Goal: Transaction & Acquisition: Purchase product/service

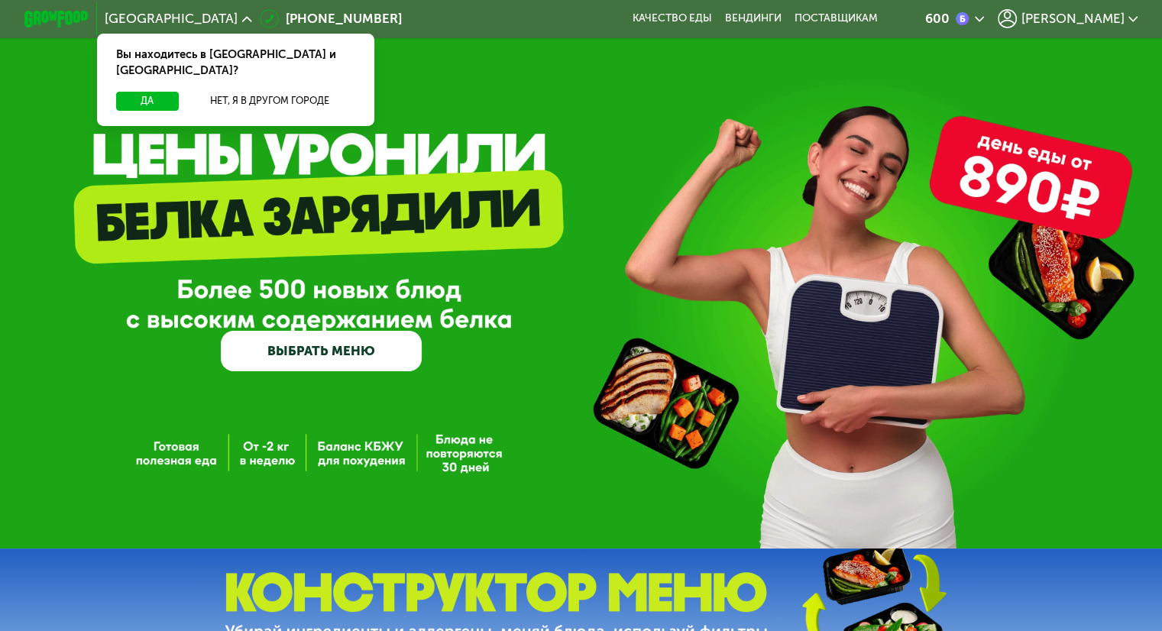
click at [905, 267] on div "GrowFood — доставка правильного питания ВЫБРАТЬ МЕНЮ" at bounding box center [581, 279] width 1162 height 186
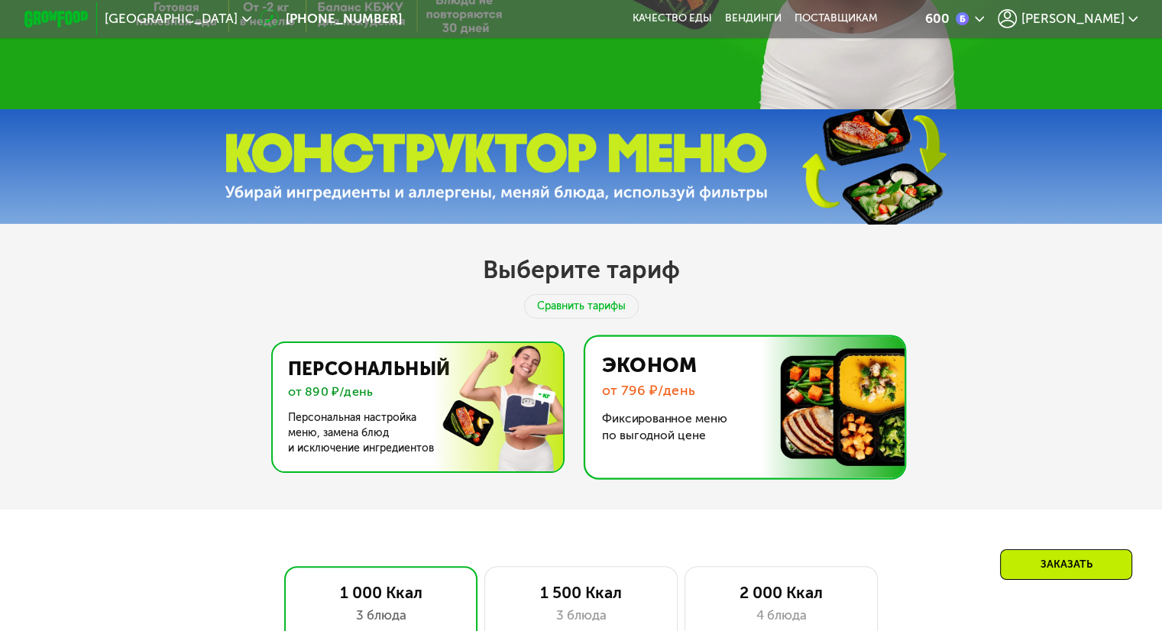
scroll to position [535, 0]
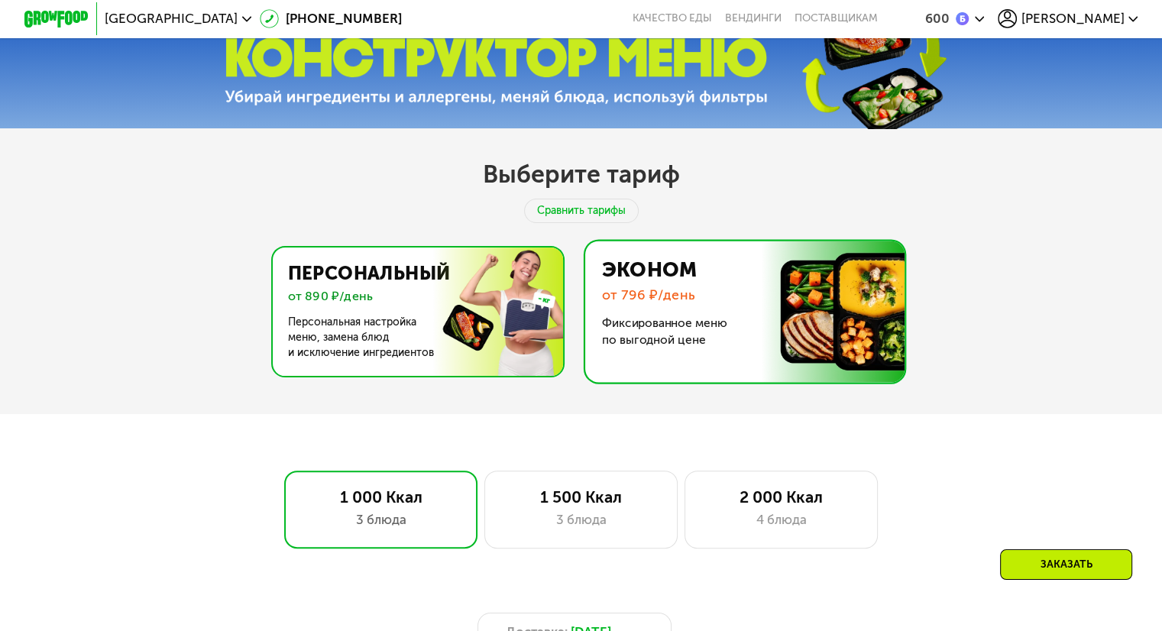
click at [339, 307] on img at bounding box center [413, 312] width 297 height 128
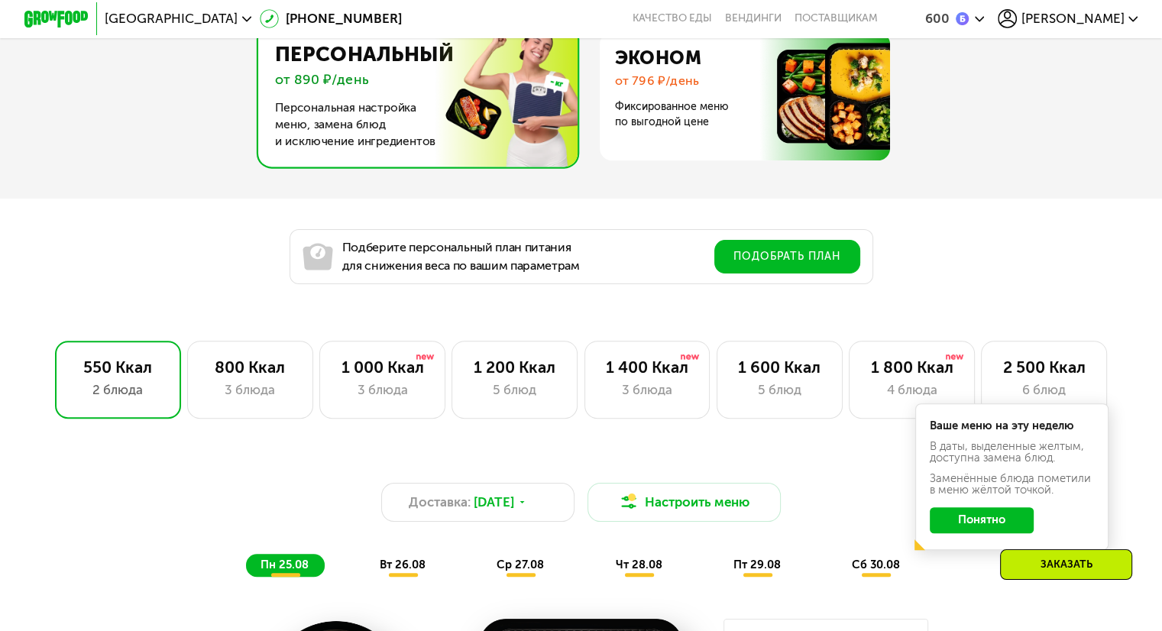
scroll to position [840, 0]
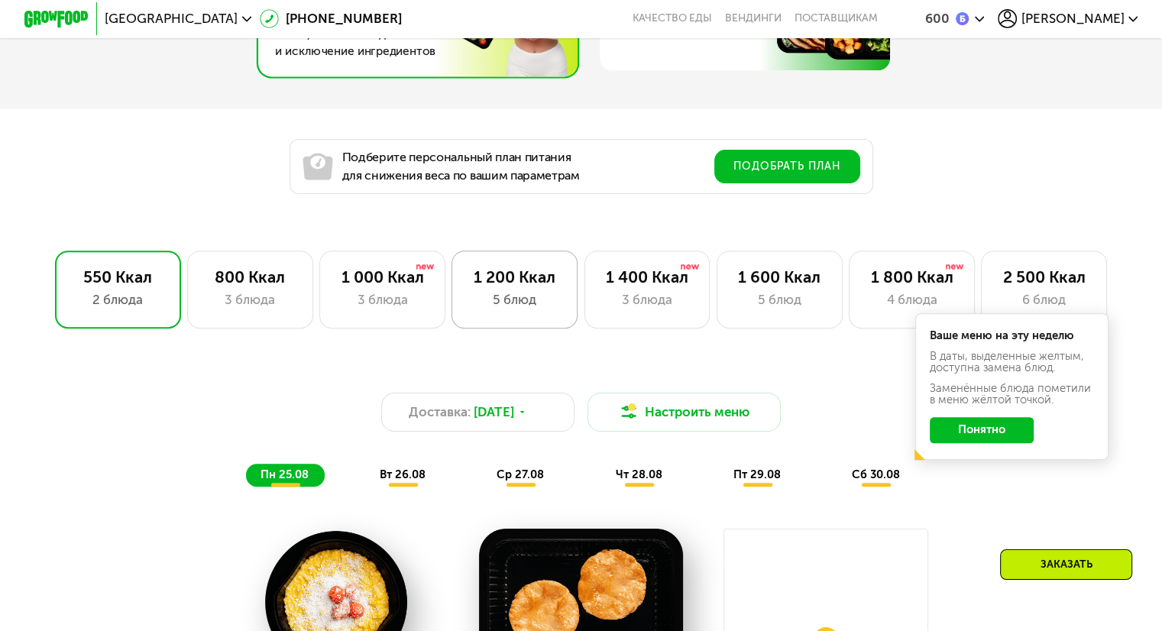
click at [495, 305] on div "5 блюд" at bounding box center [515, 299] width 92 height 19
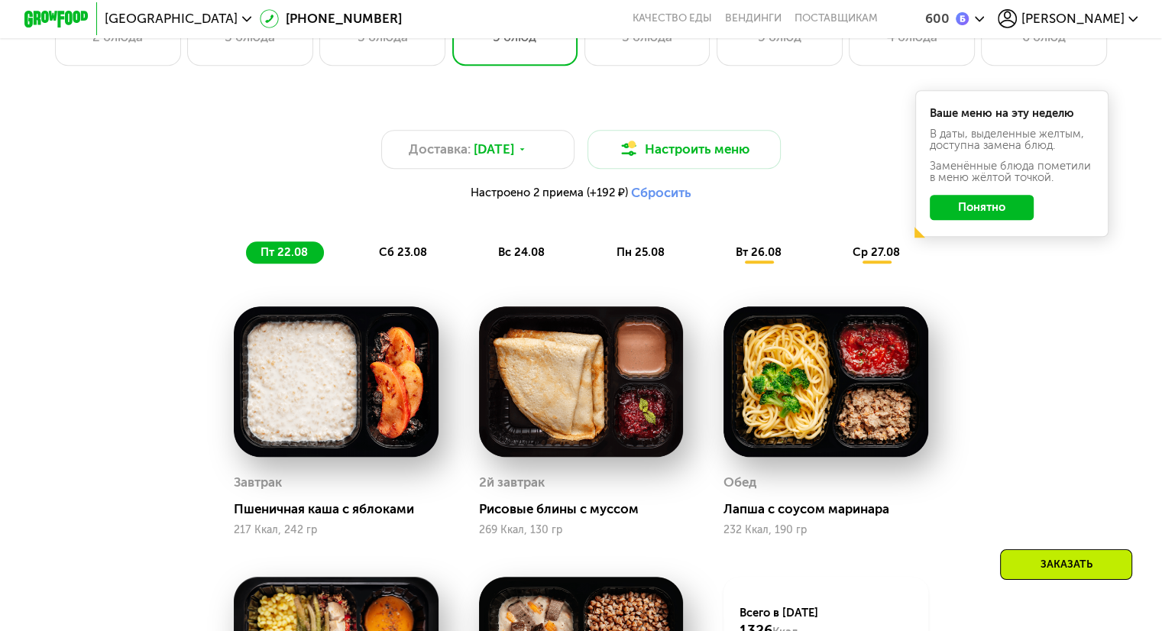
scroll to position [1222, 0]
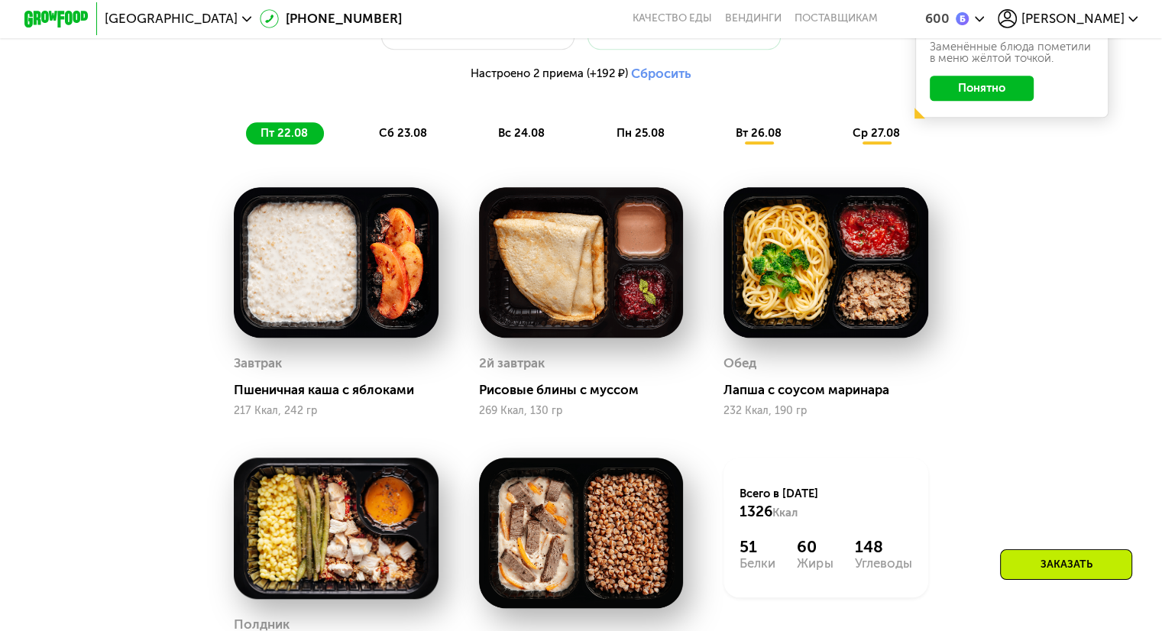
click at [1018, 93] on button "Понятно" at bounding box center [982, 89] width 104 height 26
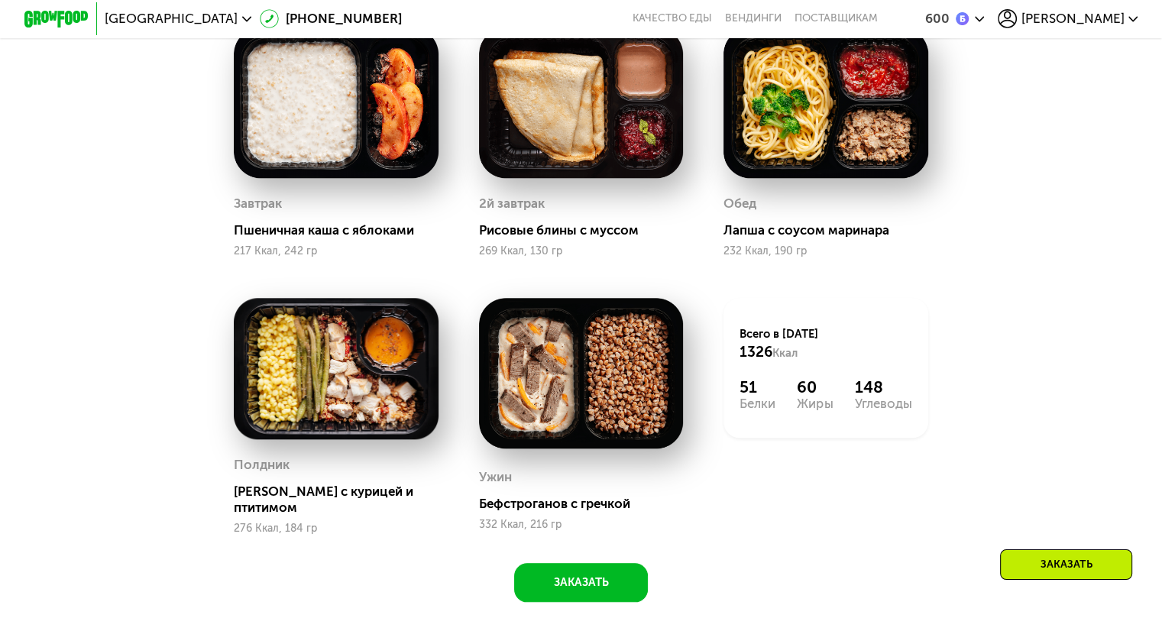
scroll to position [1528, 0]
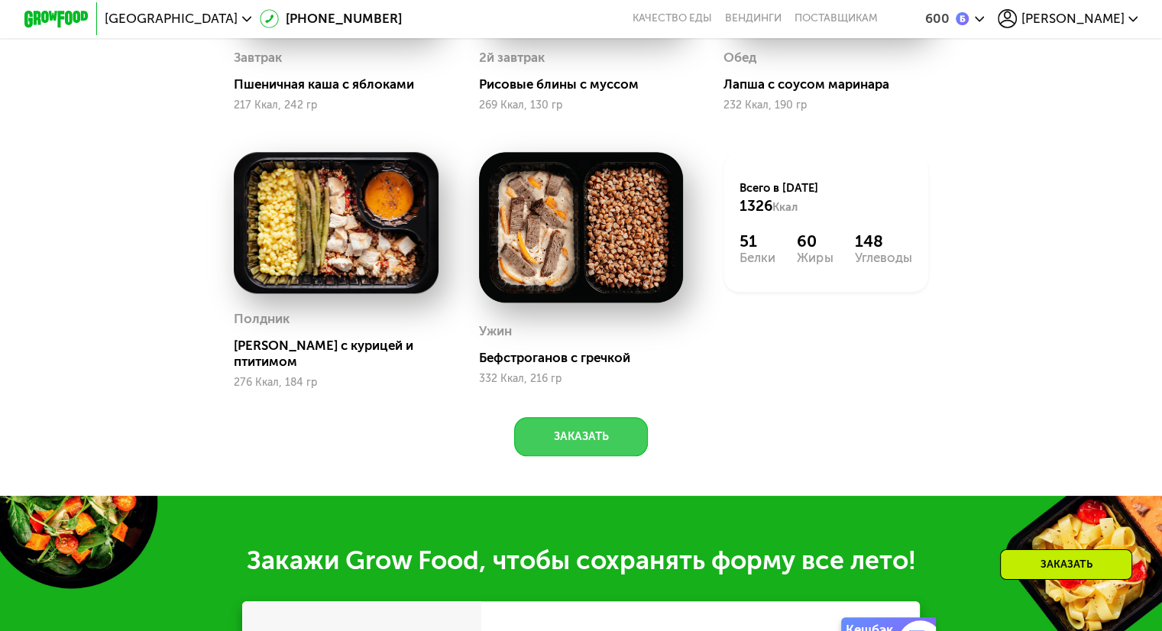
click at [621, 441] on button "Заказать" at bounding box center [581, 436] width 134 height 39
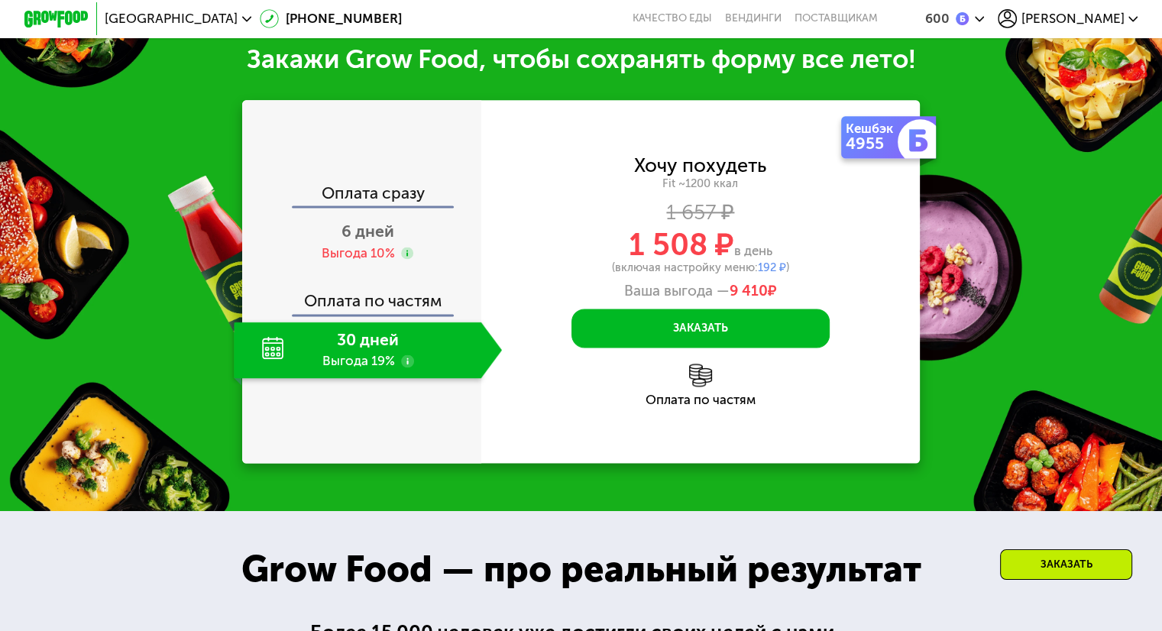
scroll to position [2032, 0]
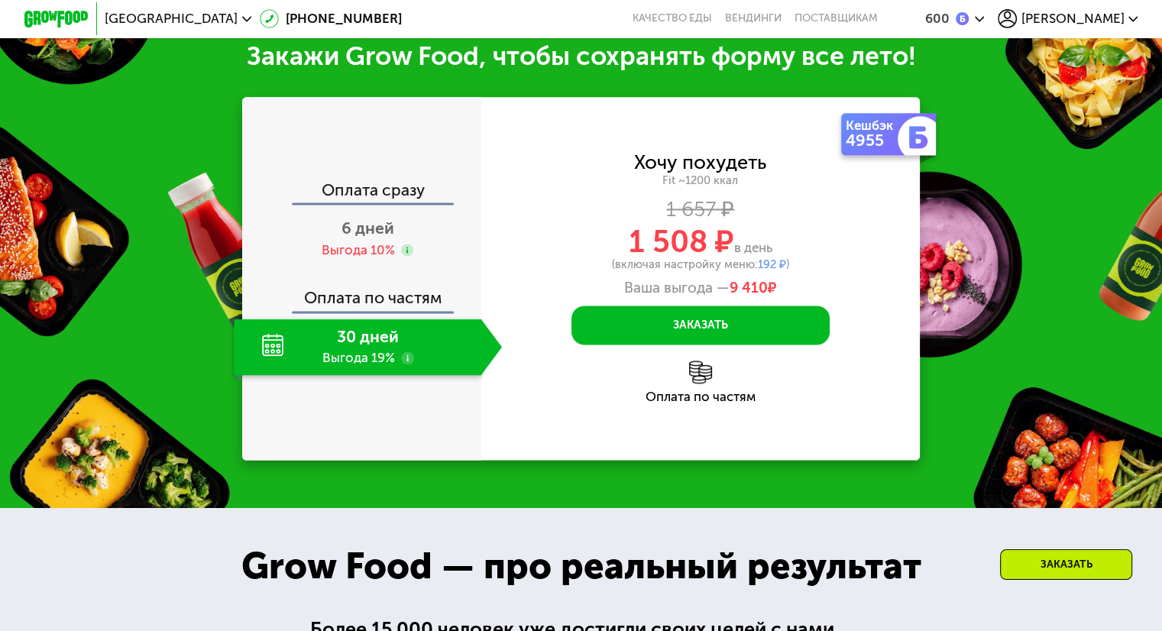
click at [413, 274] on div "Оплата сразу" at bounding box center [363, 292] width 238 height 37
click at [578, 398] on div "Оплата по частям" at bounding box center [700, 382] width 439 height 43
click at [941, 89] on div "Закажи Grow Food, чтобы сохранять форму все лето! Оплата сразу 6 дней Выгода 10…" at bounding box center [581, 250] width 1162 height 516
click at [379, 259] on div "Выгода 10%" at bounding box center [358, 250] width 73 height 18
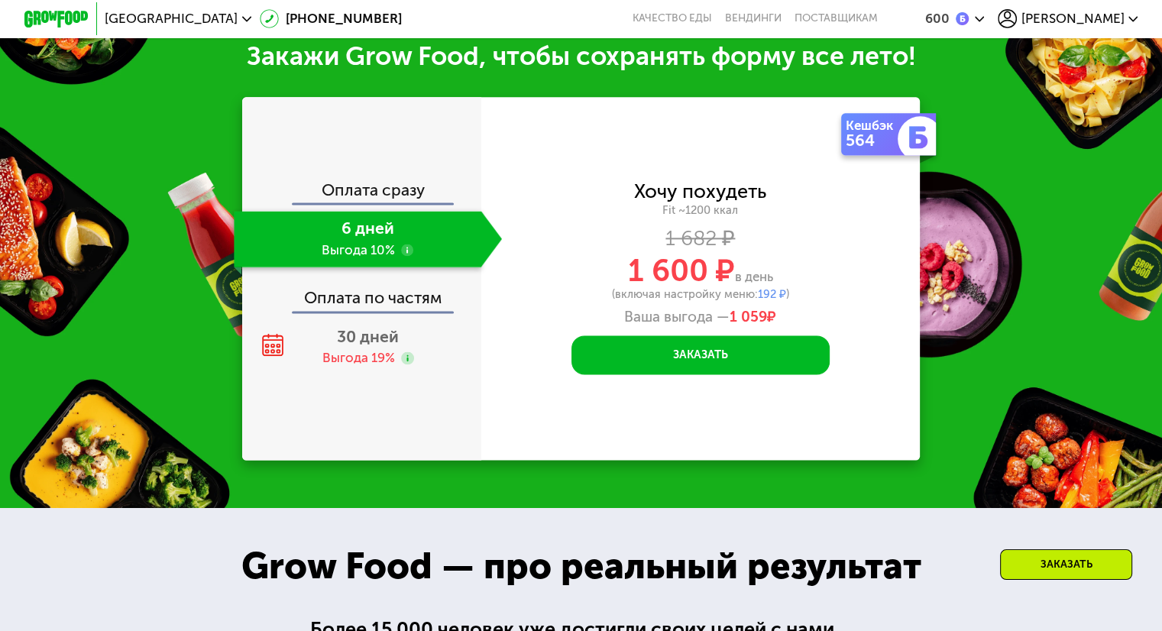
click at [958, 102] on div "Закажи Grow Food, чтобы сохранять форму все лето! Оплата сразу 6 дней Выгода 10…" at bounding box center [581, 250] width 1162 height 516
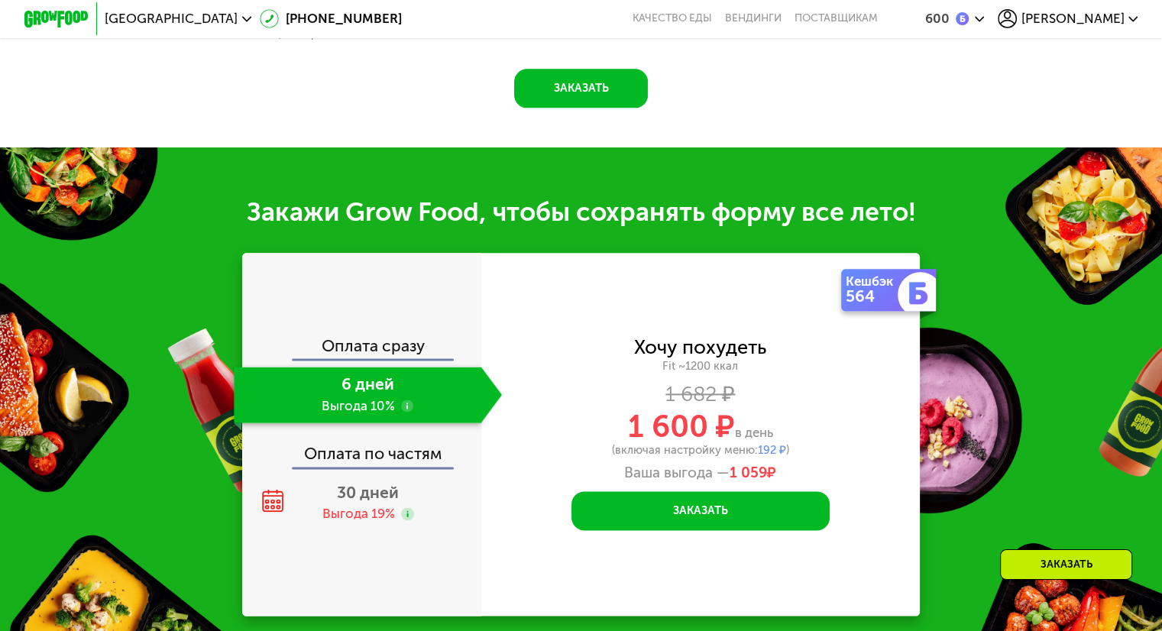
scroll to position [1879, 0]
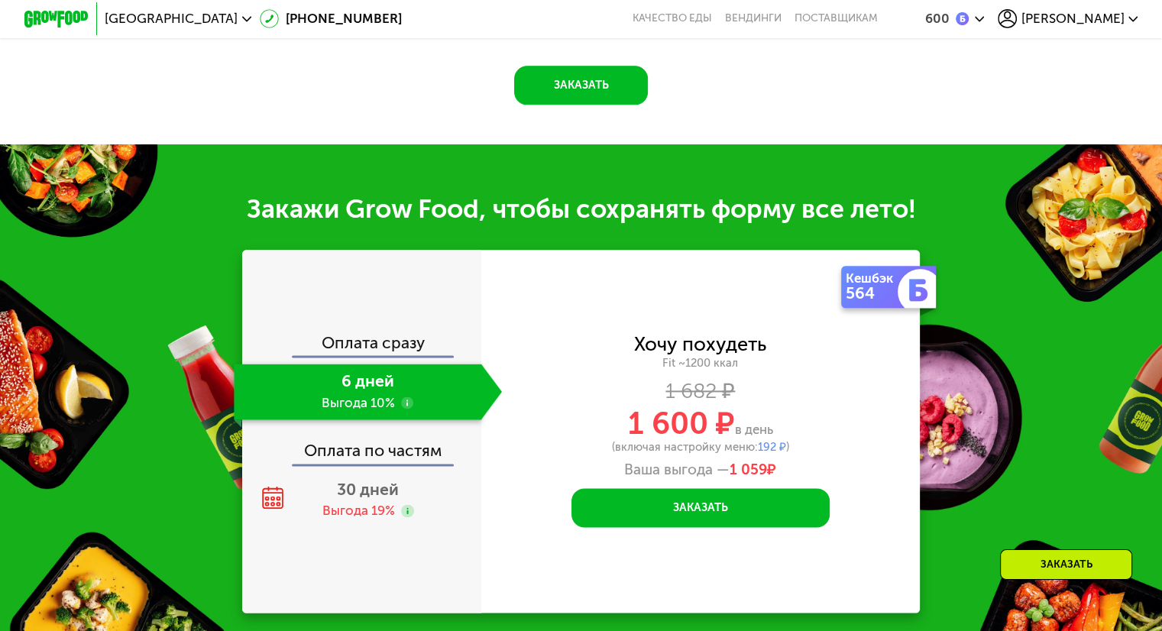
click at [1015, 359] on div "Закажи Grow Food, чтобы сохранять форму все лето! Оплата сразу 6 дней Выгода 10…" at bounding box center [581, 402] width 1162 height 516
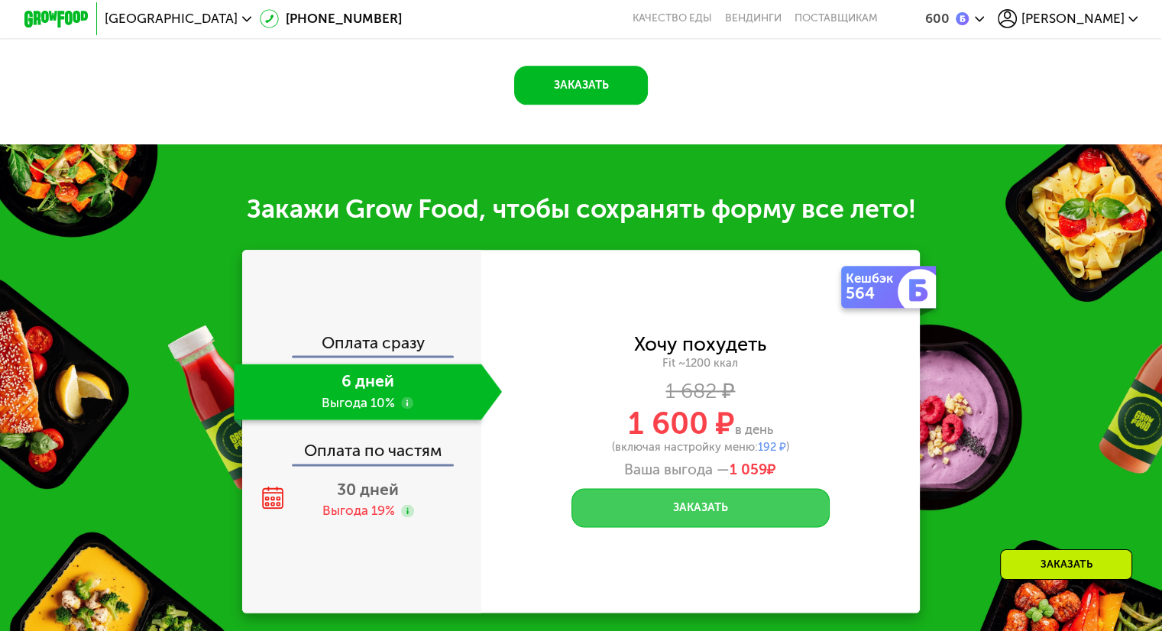
click at [788, 517] on button "Заказать" at bounding box center [700, 507] width 258 height 39
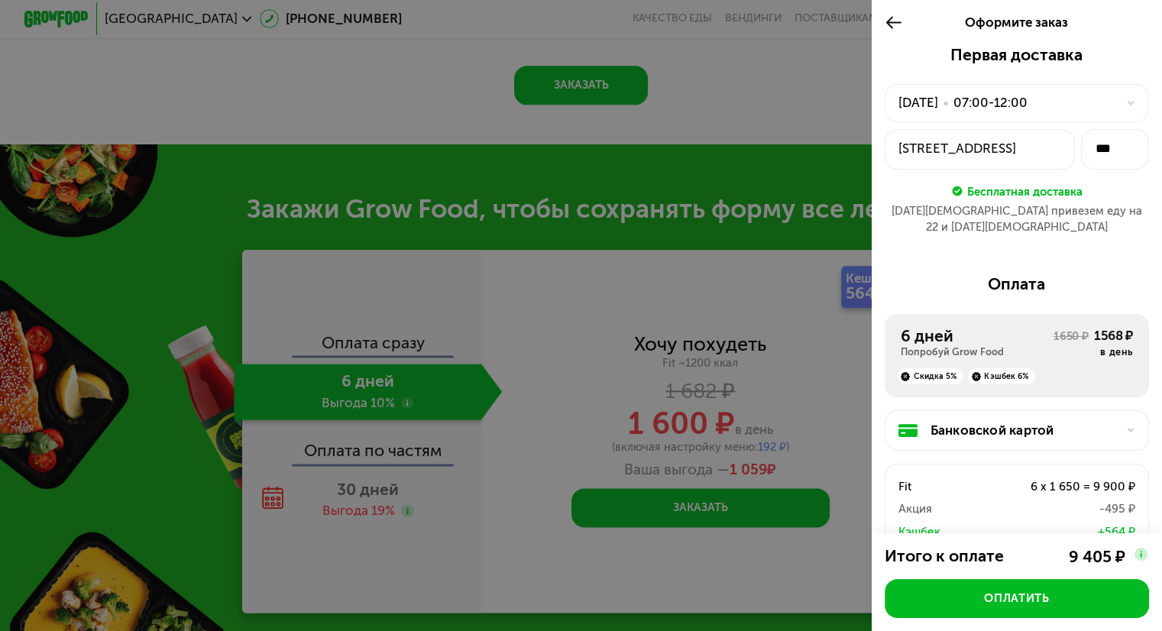
click at [894, 22] on use at bounding box center [893, 23] width 15 height 12
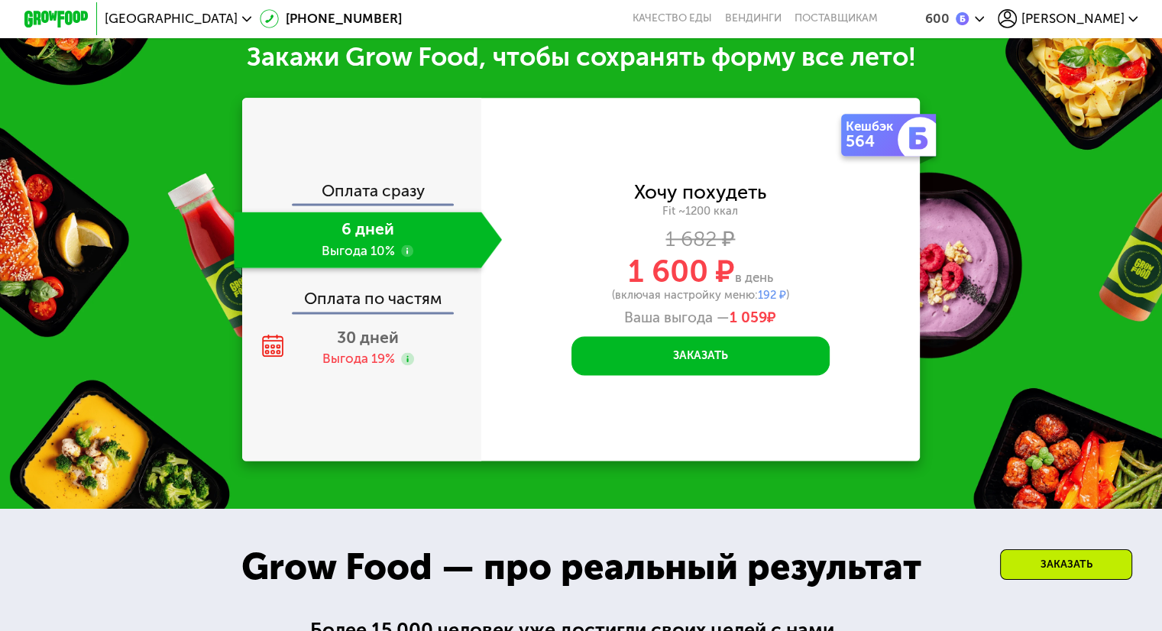
scroll to position [2032, 0]
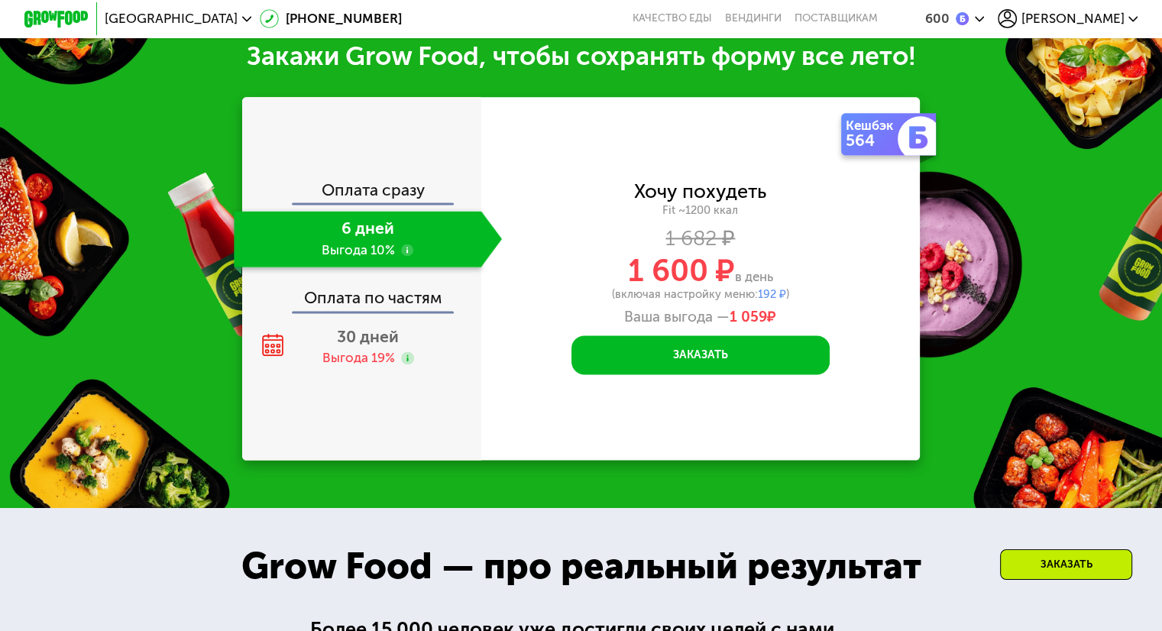
click at [986, 167] on div "Закажи Grow Food, чтобы сохранять форму все лето! Оплата сразу 6 дней Выгода 10…" at bounding box center [581, 250] width 1162 height 516
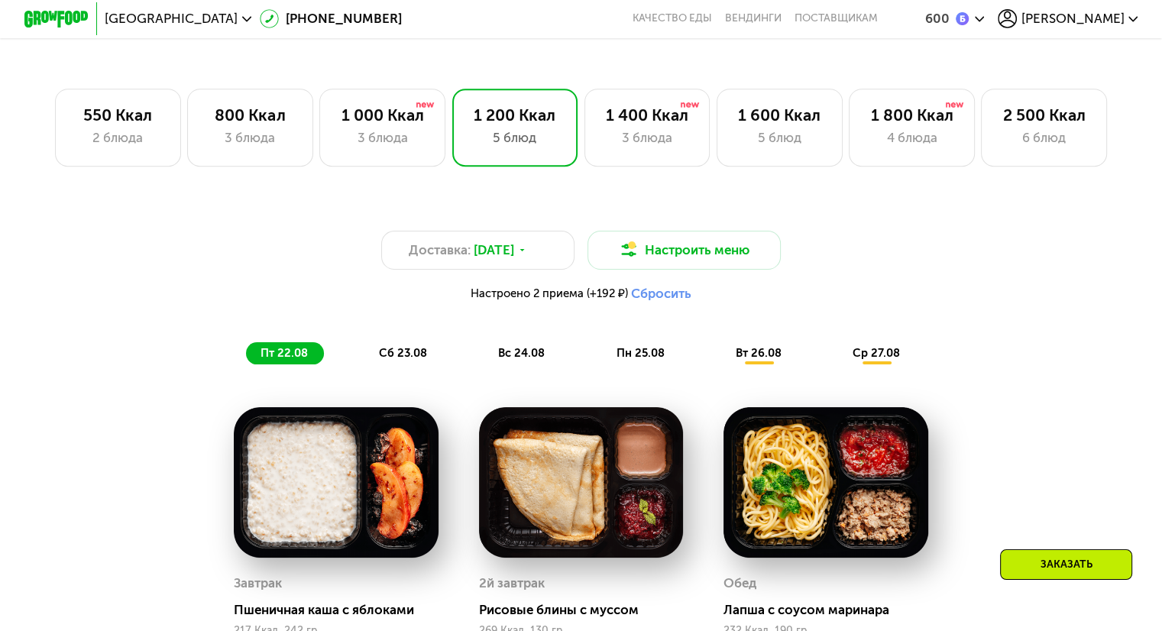
scroll to position [810, 0]
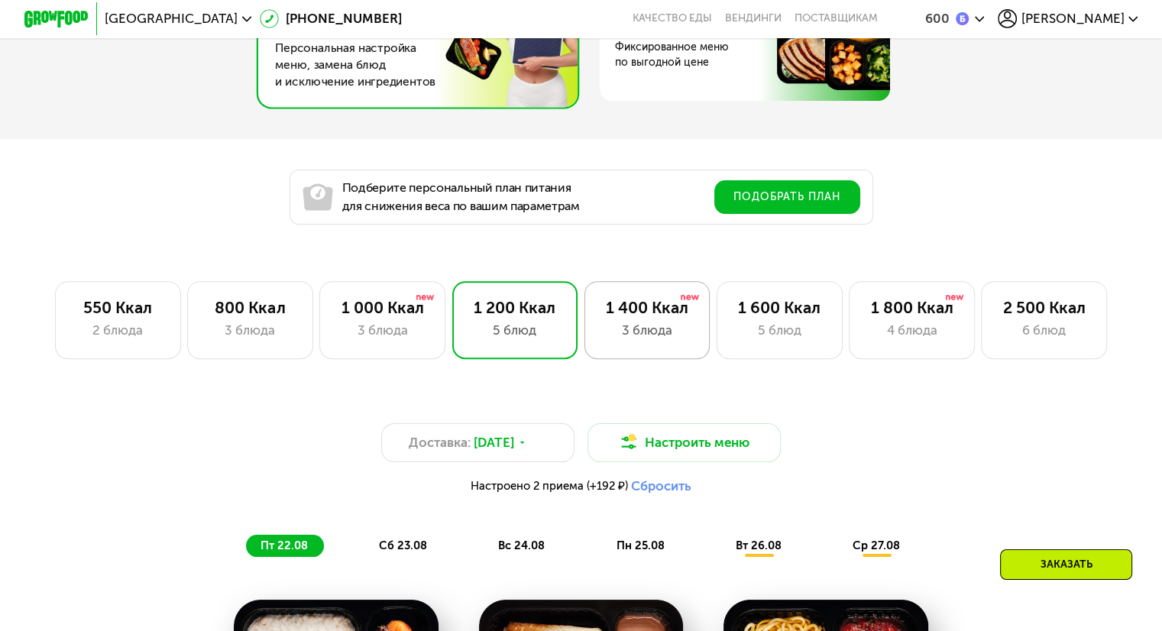
click at [648, 334] on div "3 блюда" at bounding box center [647, 330] width 92 height 19
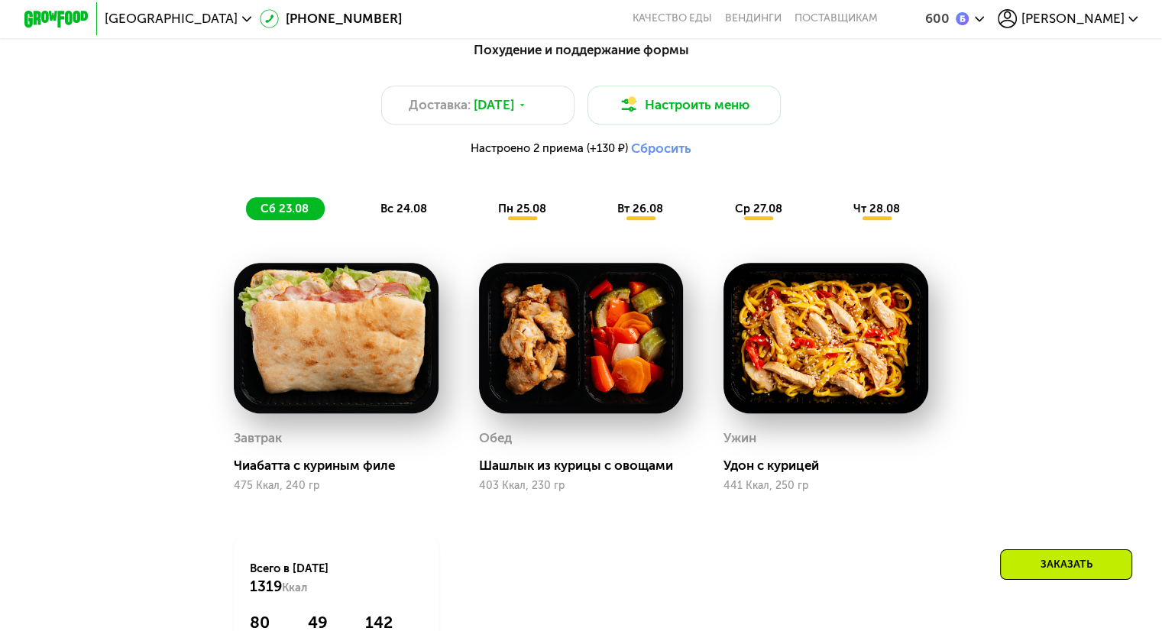
scroll to position [1039, 0]
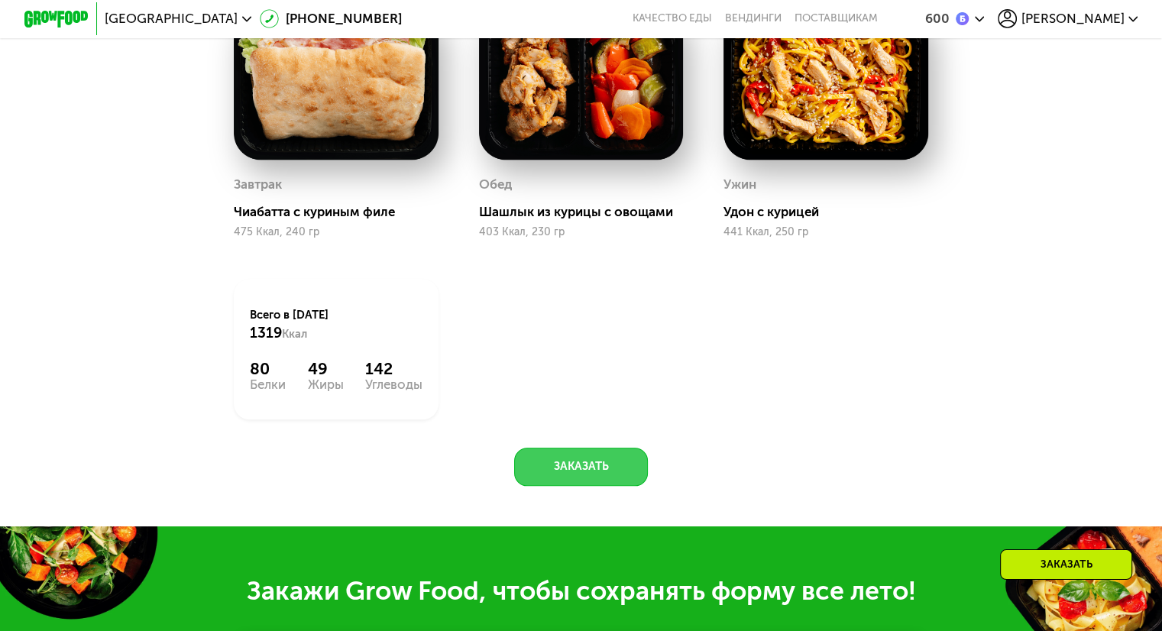
click at [588, 485] on button "Заказать" at bounding box center [581, 467] width 134 height 39
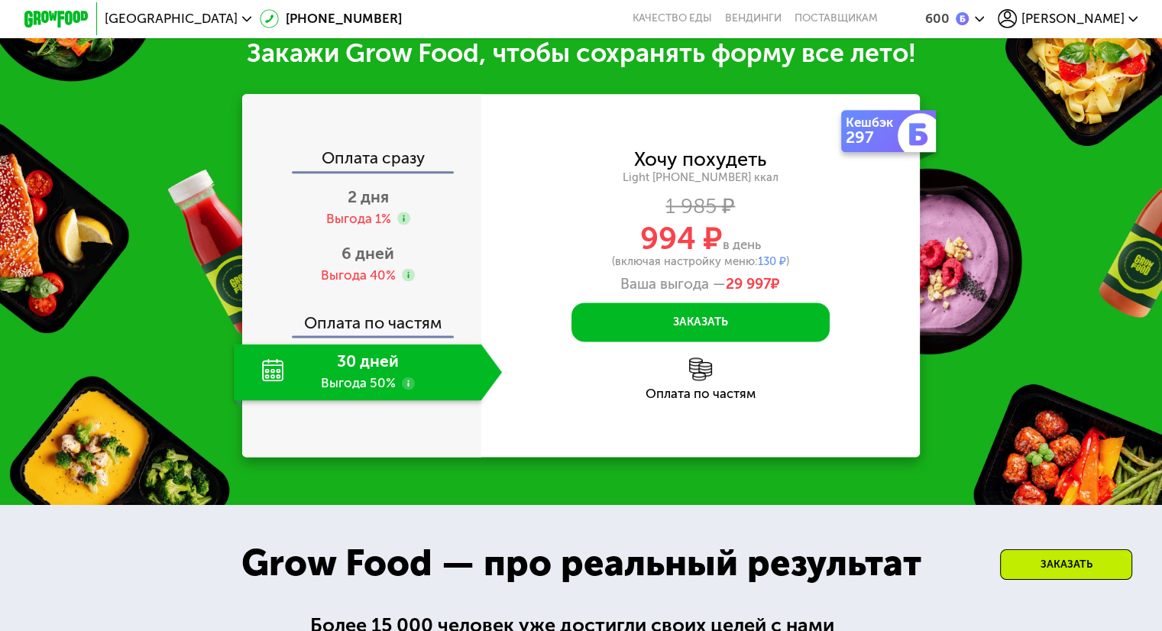
scroll to position [1962, 0]
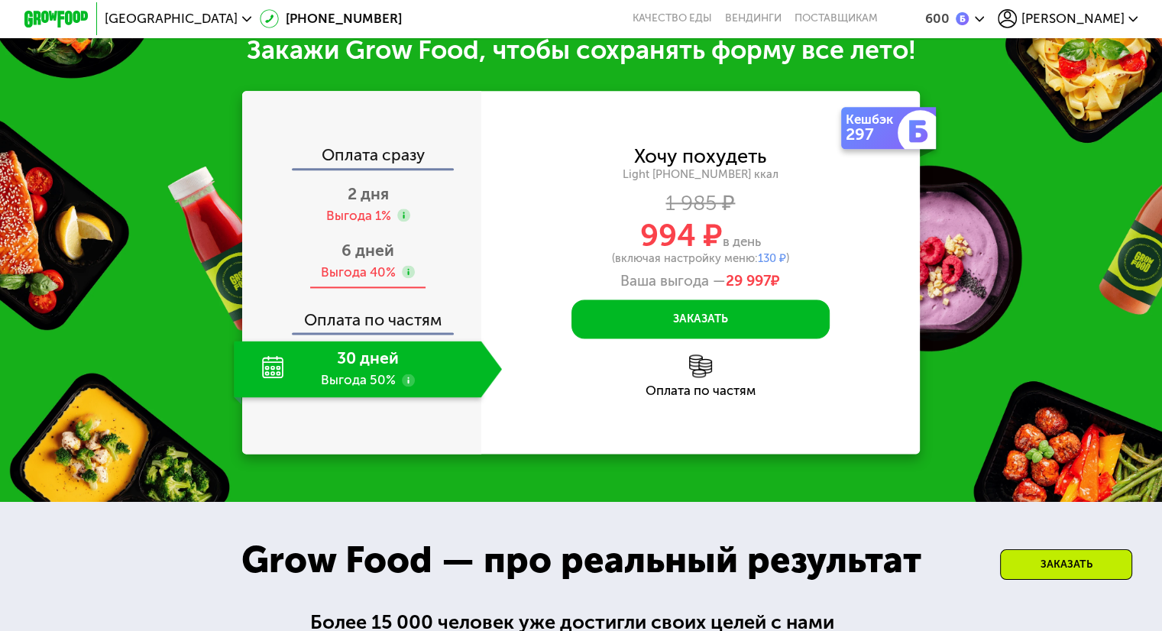
click at [369, 260] on span "6 дней" at bounding box center [367, 250] width 53 height 19
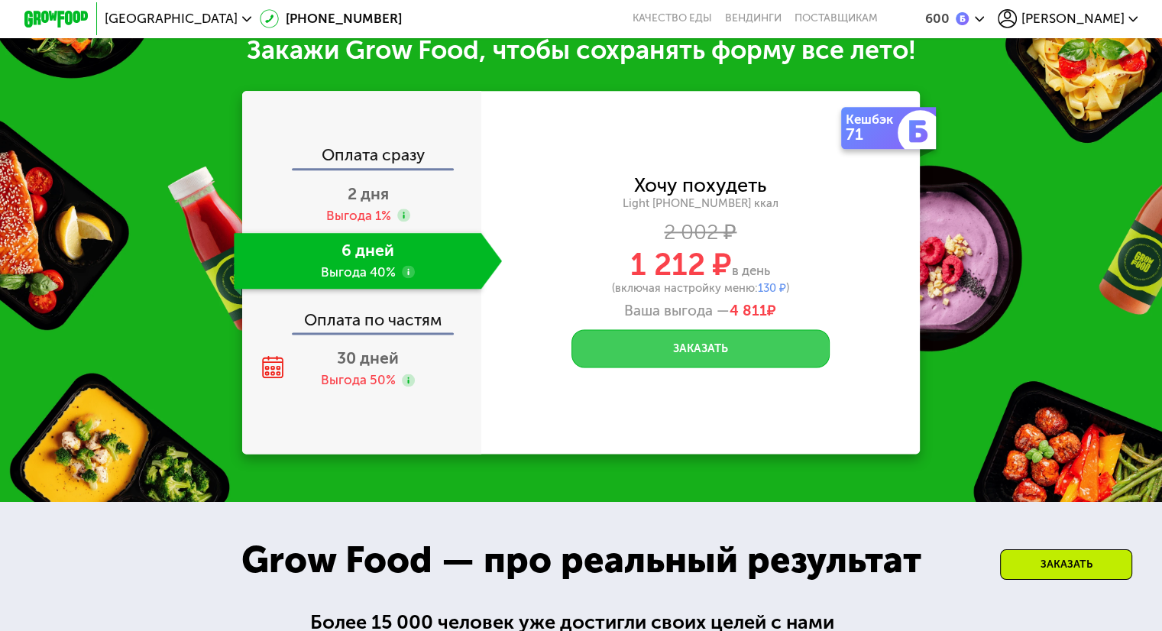
click at [675, 363] on button "Заказать" at bounding box center [700, 348] width 258 height 39
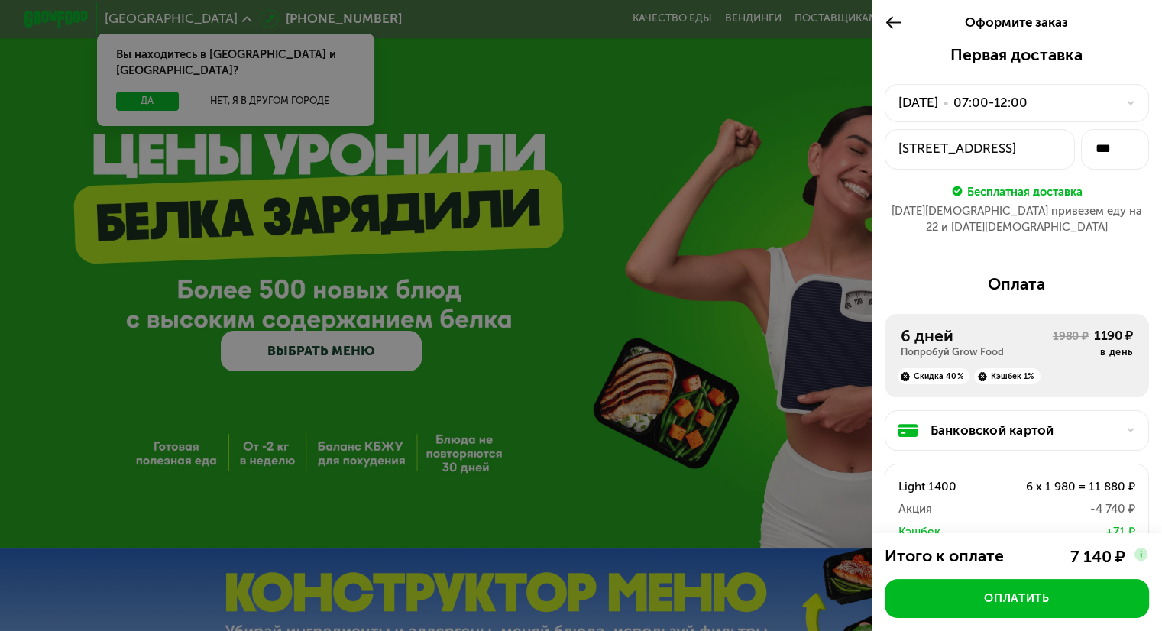
click at [637, 123] on div at bounding box center [581, 315] width 1162 height 631
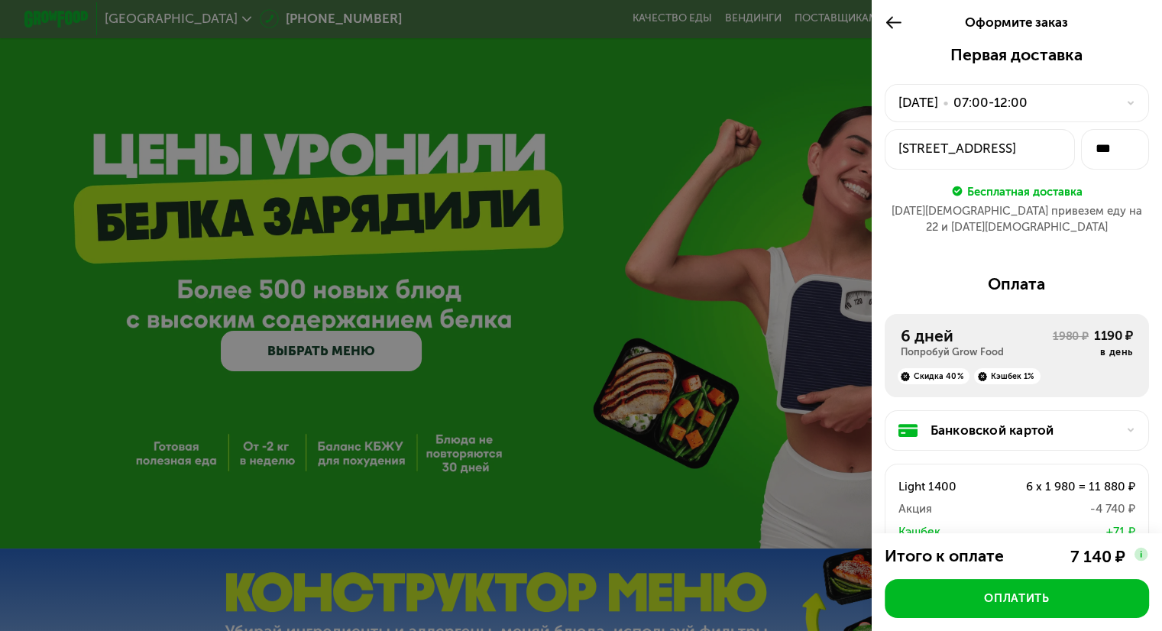
click at [886, 22] on use at bounding box center [893, 23] width 15 height 12
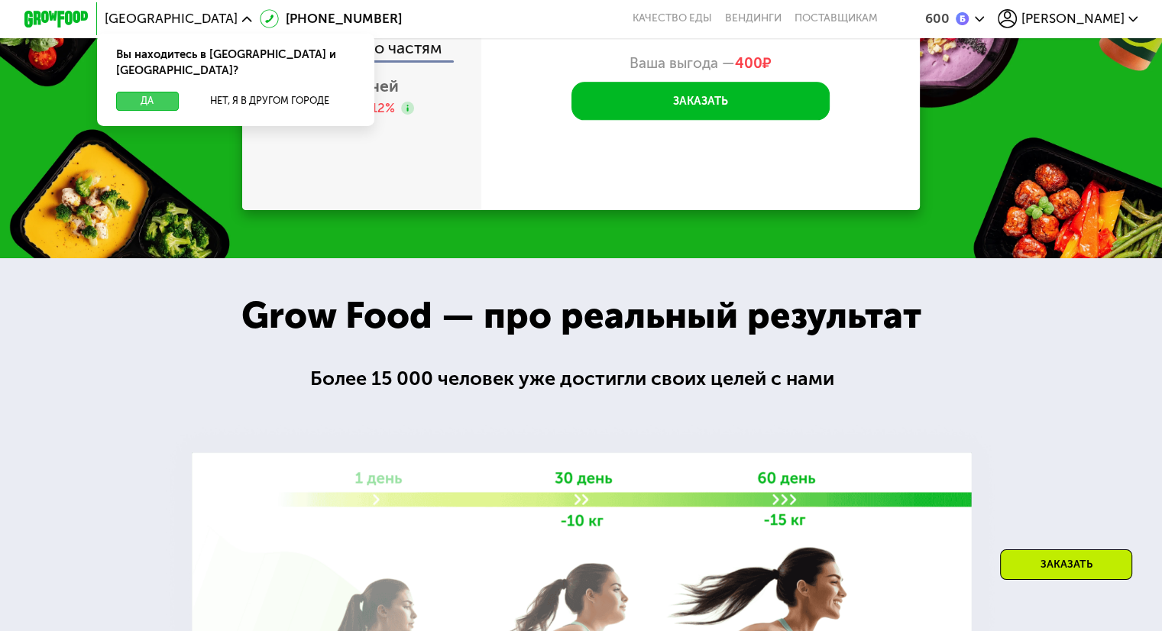
click at [141, 92] on button "Да" at bounding box center [147, 101] width 62 height 19
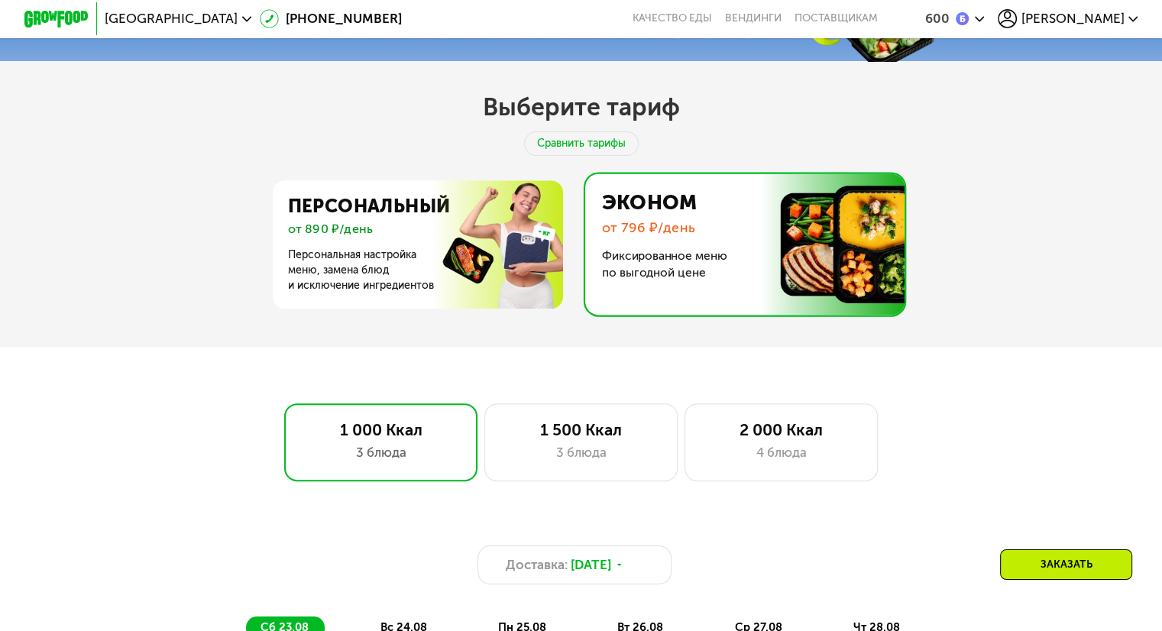
scroll to position [408, 0]
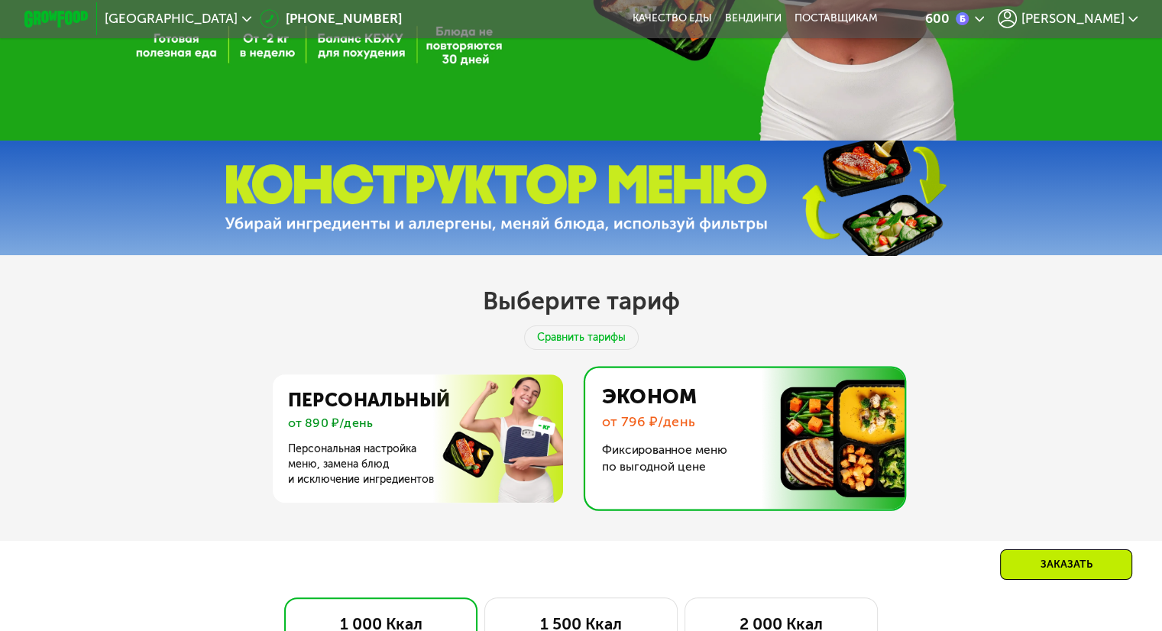
click at [661, 406] on img at bounding box center [740, 438] width 327 height 141
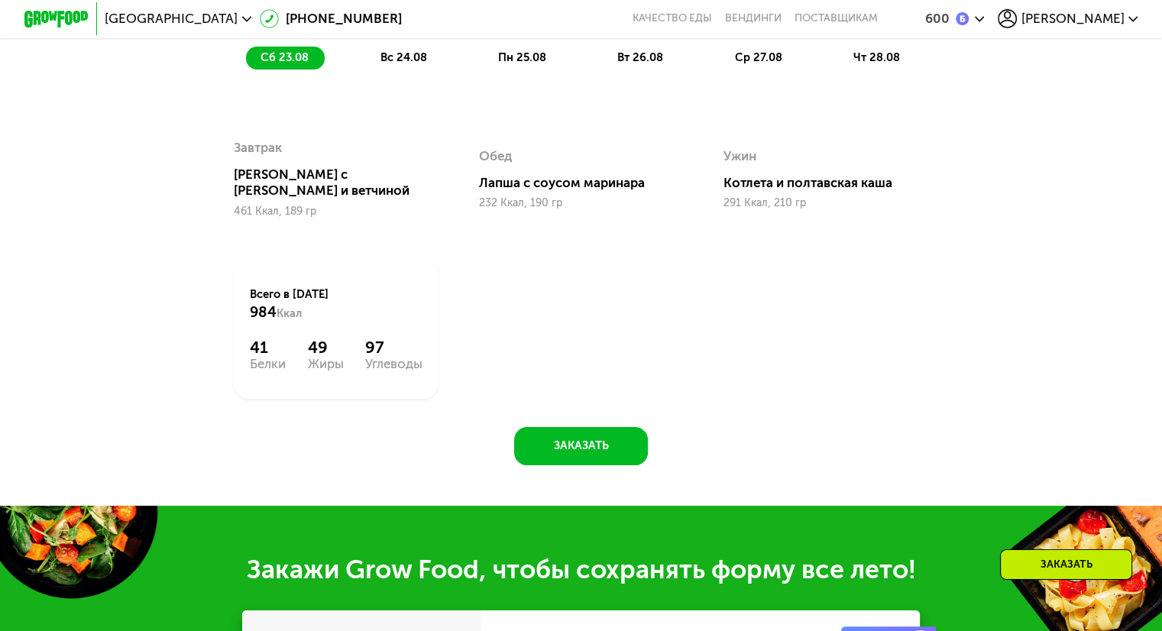
scroll to position [1248, 0]
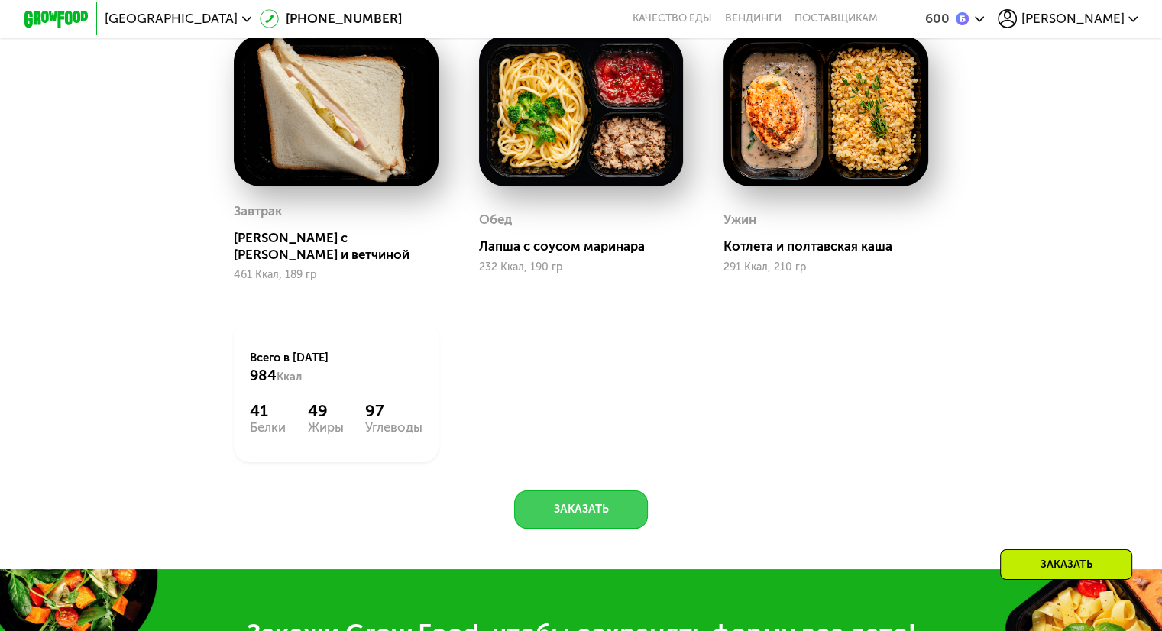
click at [611, 508] on button "Заказать" at bounding box center [581, 509] width 134 height 39
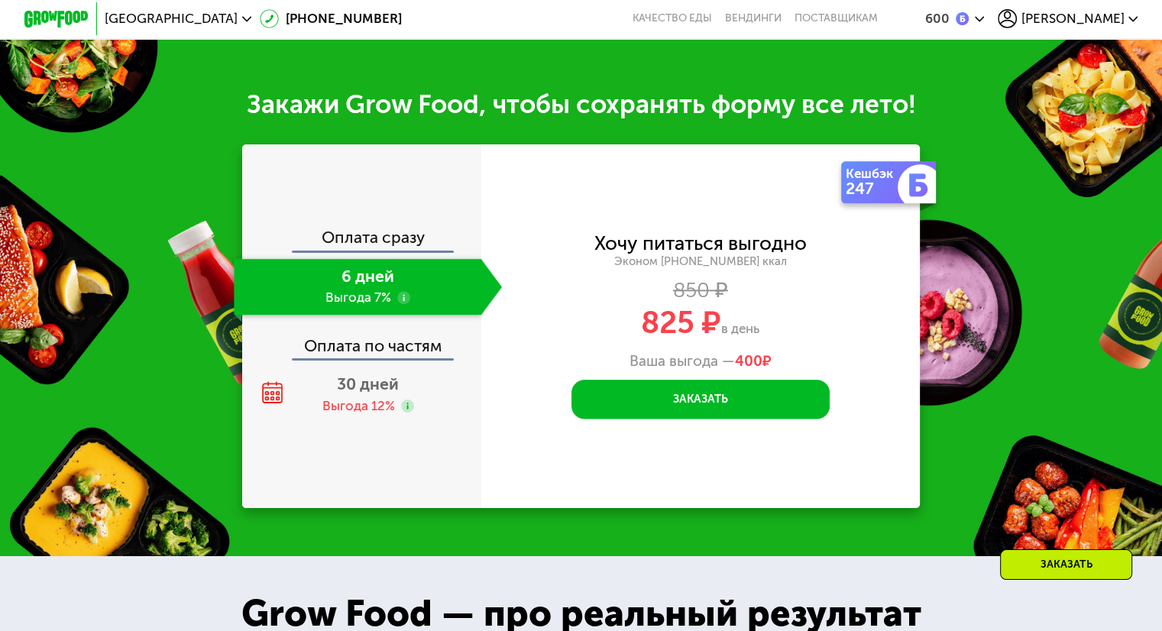
scroll to position [1815, 0]
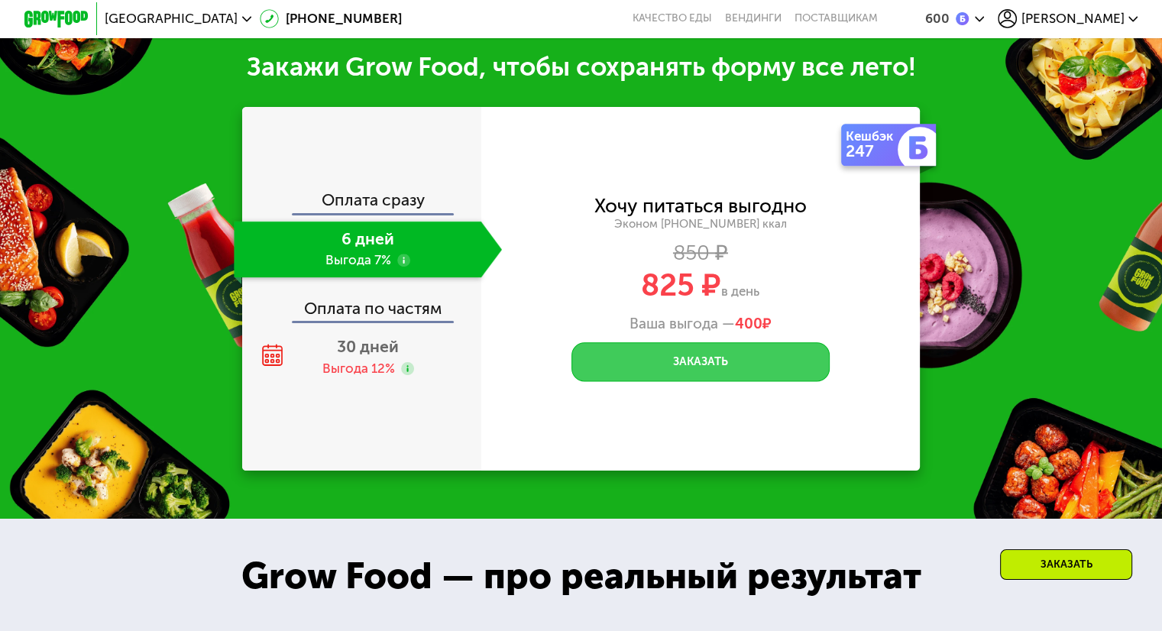
click at [650, 372] on button "Заказать" at bounding box center [700, 361] width 258 height 39
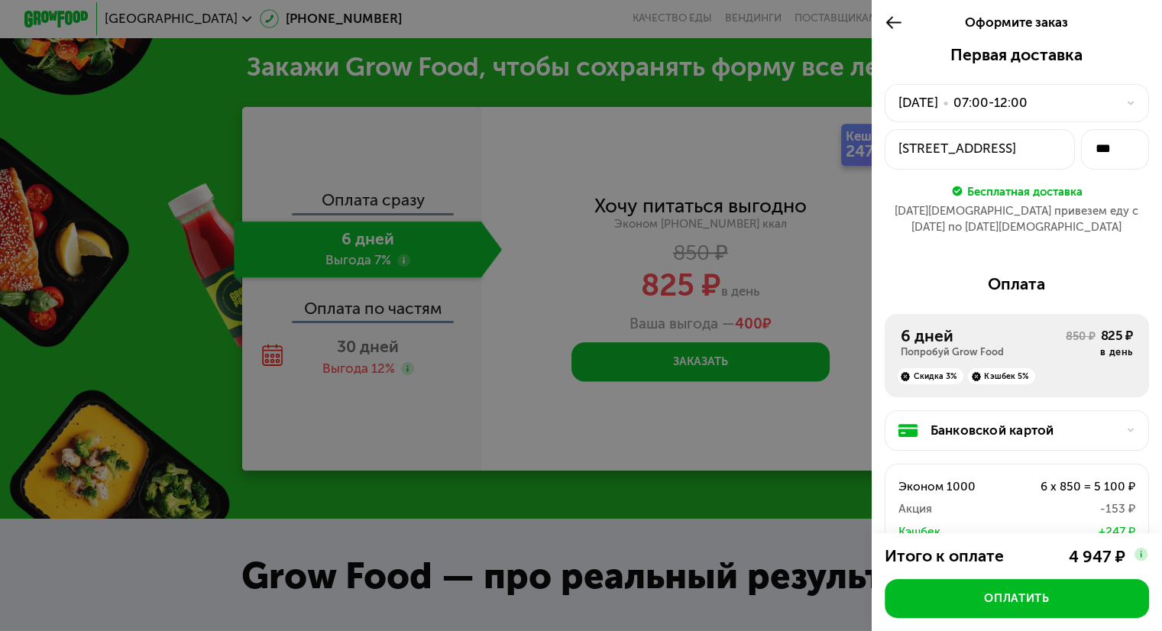
click at [92, 171] on div at bounding box center [581, 315] width 1162 height 631
drag, startPoint x: 882, startPoint y: 16, endPoint x: 880, endPoint y: 28, distance: 12.3
click at [885, 16] on icon at bounding box center [894, 22] width 18 height 19
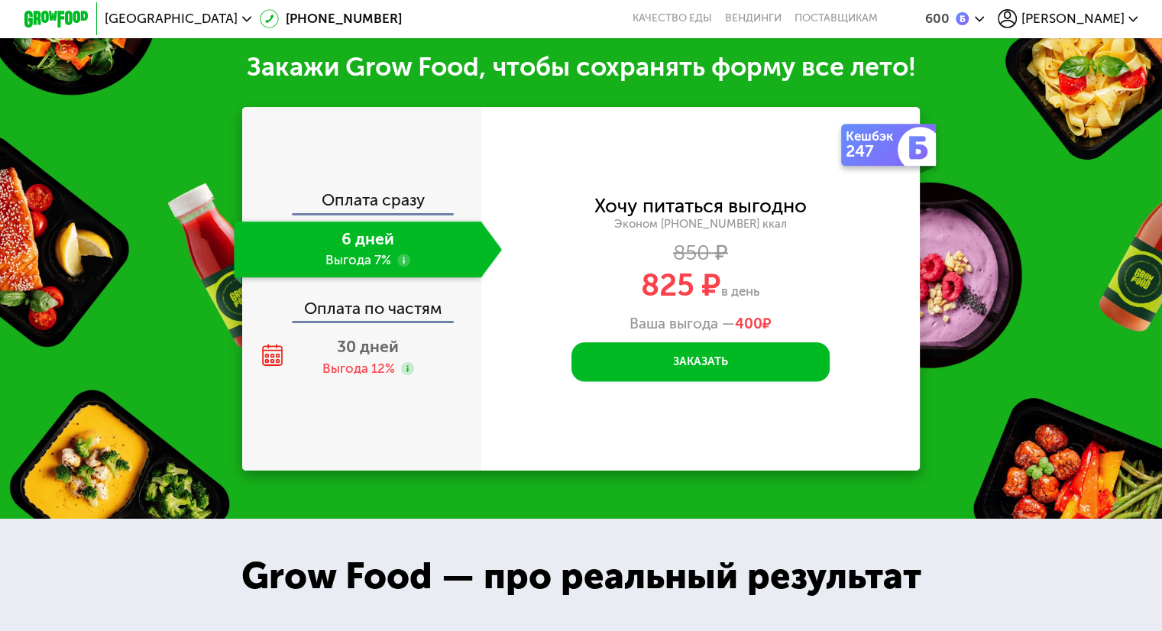
click at [978, 135] on div "Закажи Grow Food, чтобы сохранять форму все лето! Оплата сразу 6 дней Выгода 7%…" at bounding box center [581, 260] width 1162 height 516
click at [220, 152] on div "Закажи Grow Food, чтобы сохранять форму все лето! Оплата сразу 6 дней Выгода 7%…" at bounding box center [581, 260] width 1162 height 516
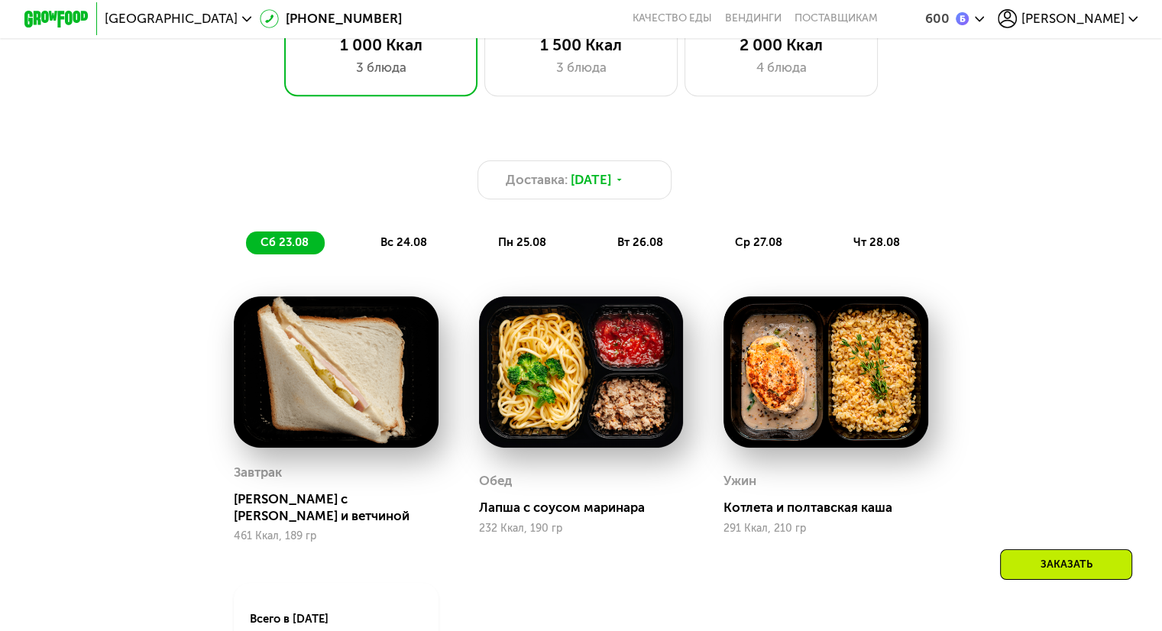
scroll to position [975, 0]
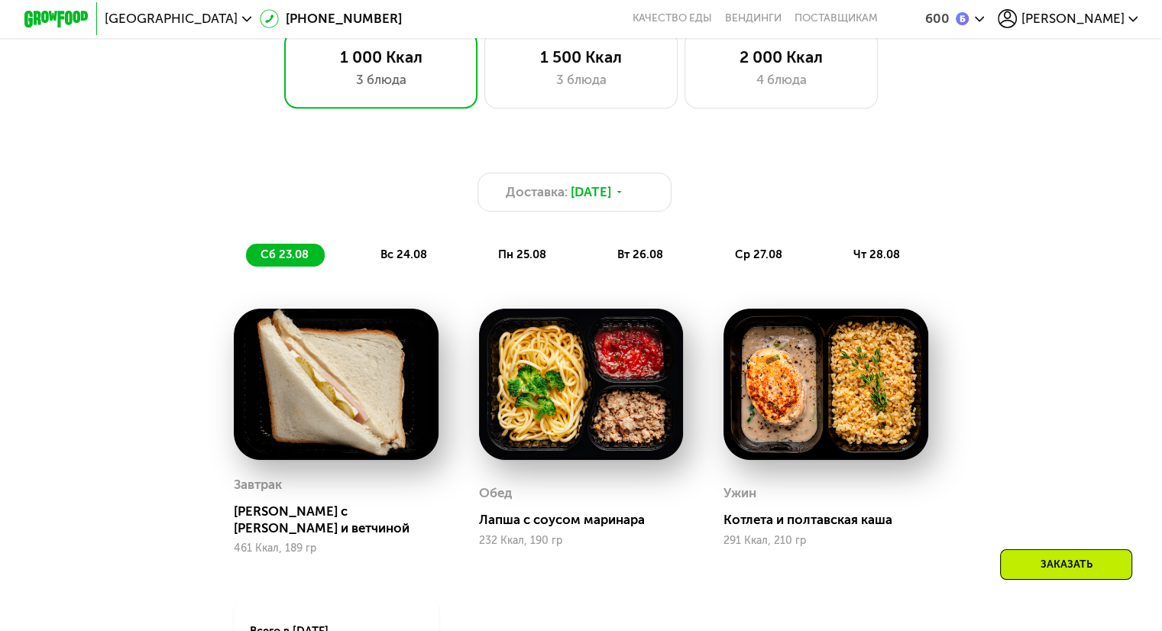
click at [414, 255] on span "вс 24.08" at bounding box center [403, 255] width 47 height 14
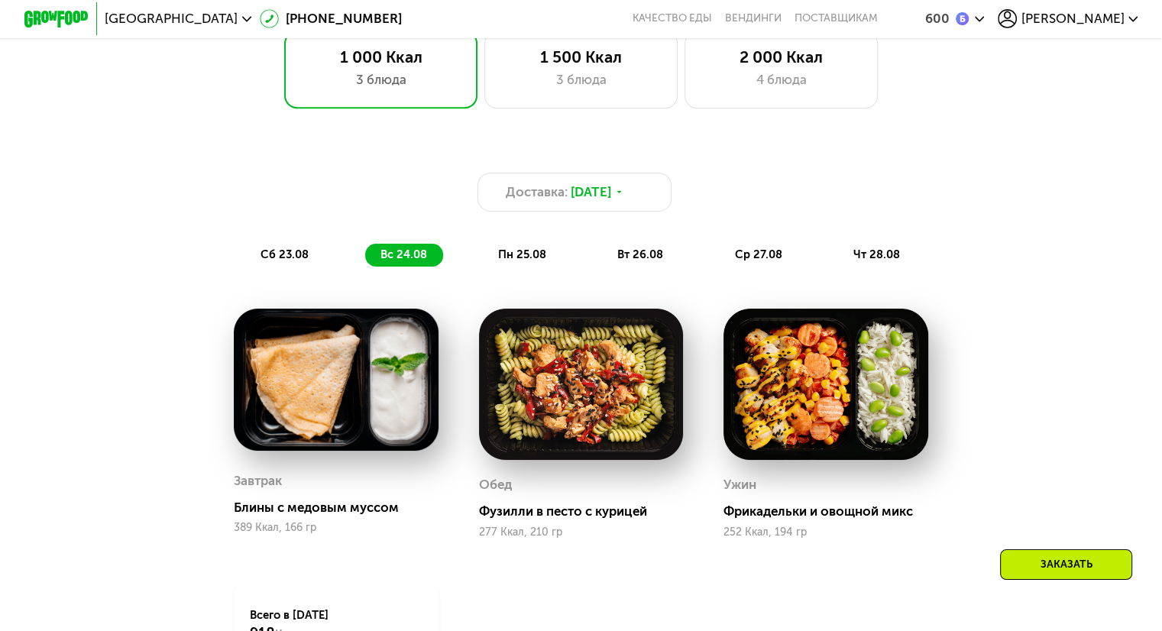
click at [501, 260] on span "пн 25.08" at bounding box center [522, 255] width 48 height 14
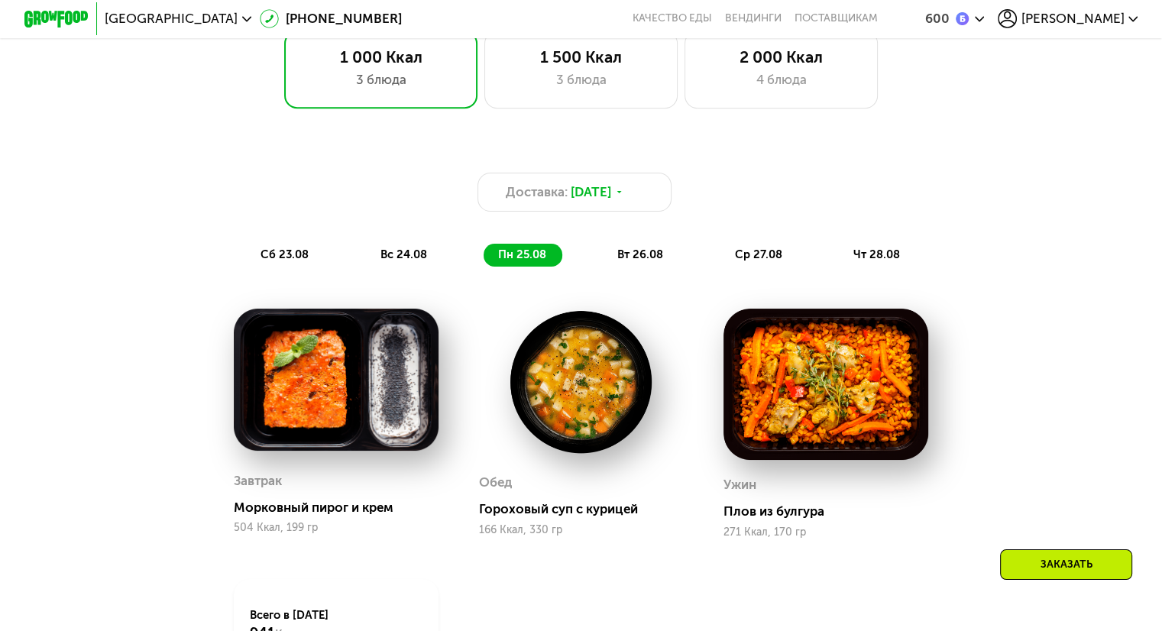
click at [628, 261] on span "вт 26.08" at bounding box center [640, 255] width 46 height 14
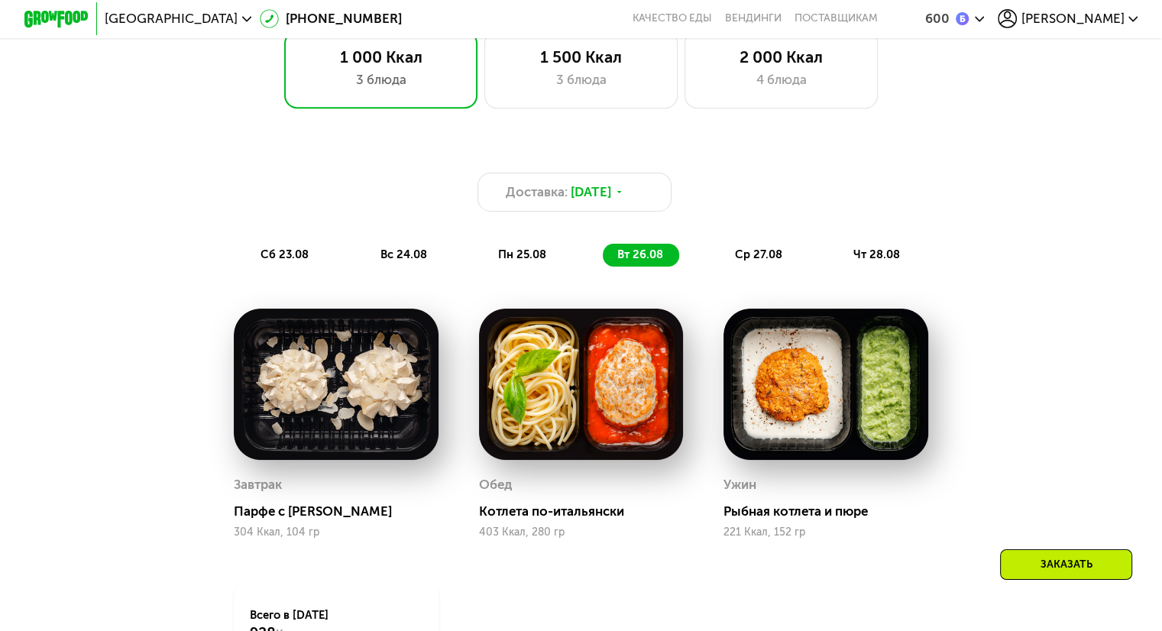
click at [759, 261] on span "ср 27.08" at bounding box center [757, 255] width 47 height 14
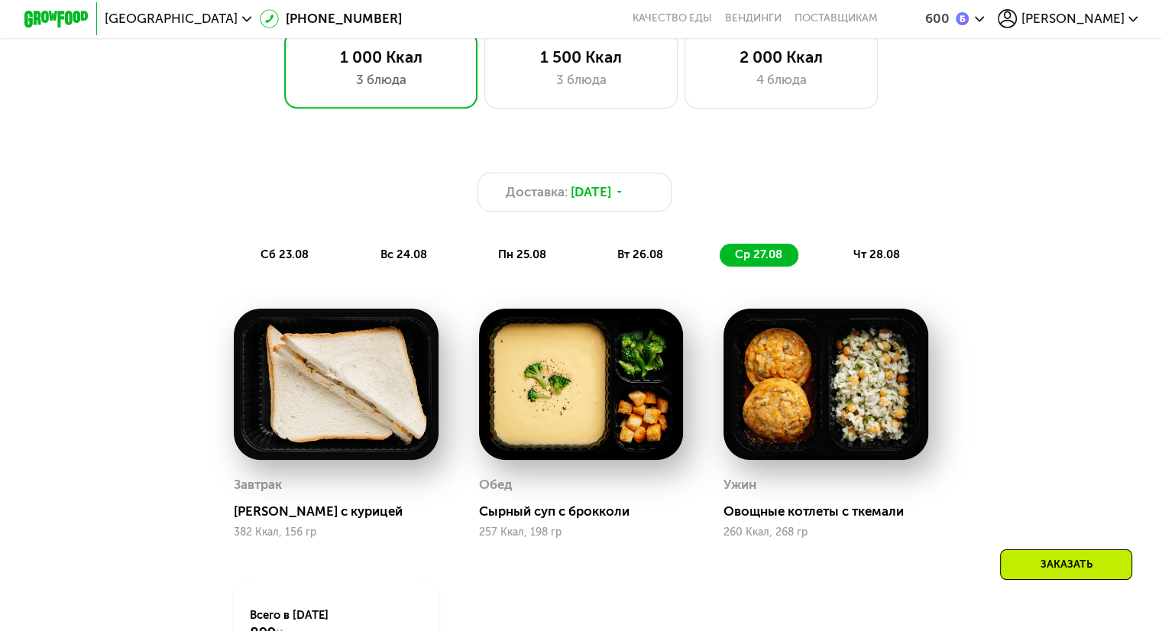
click at [872, 261] on span "чт 28.08" at bounding box center [876, 255] width 47 height 14
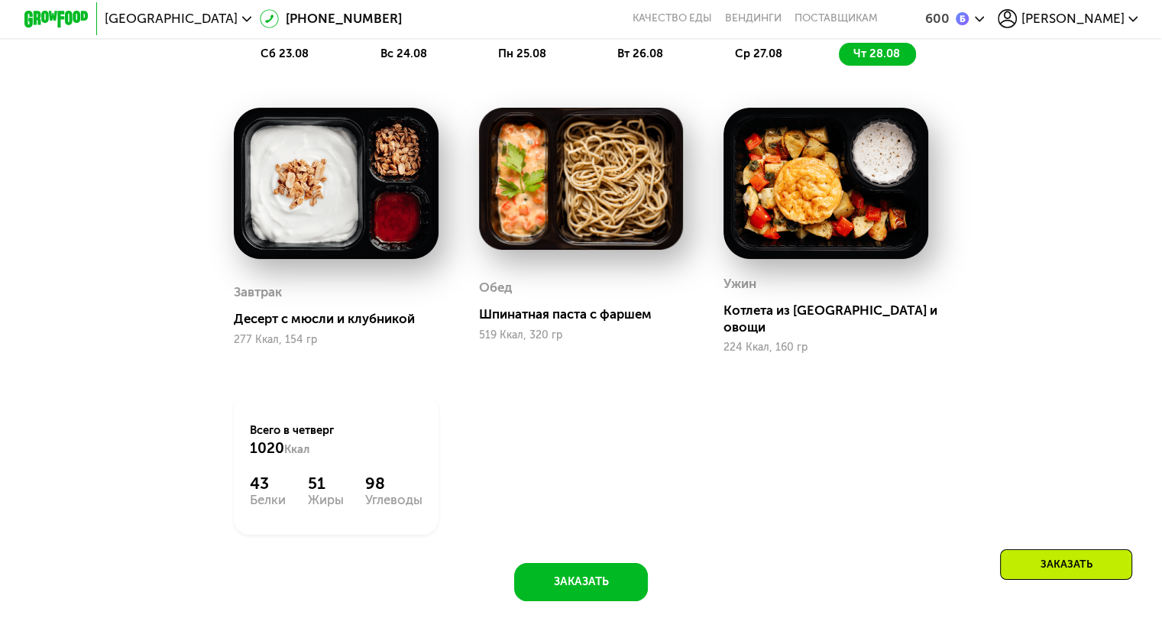
scroll to position [1204, 0]
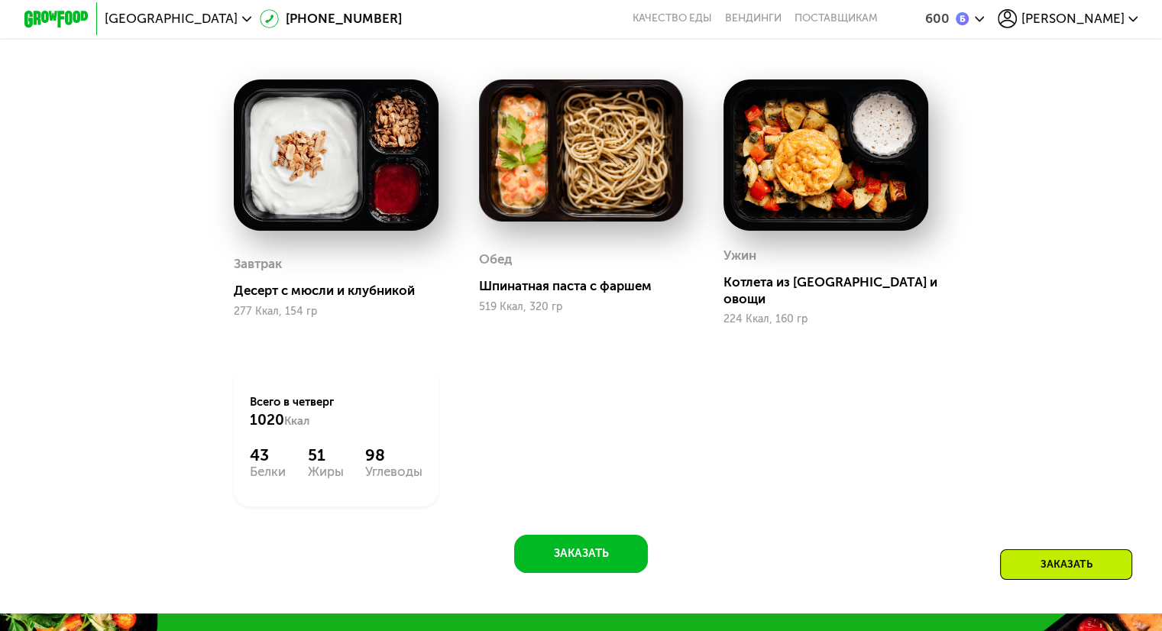
drag, startPoint x: 999, startPoint y: 448, endPoint x: 917, endPoint y: 400, distance: 95.5
click at [999, 445] on div "Доставка: 22 авг, пт сб 23.08 вс 24.08 пн 25.08 вт 26.08 ср 27.08 чт 28.08 Завт…" at bounding box center [581, 240] width 994 height 665
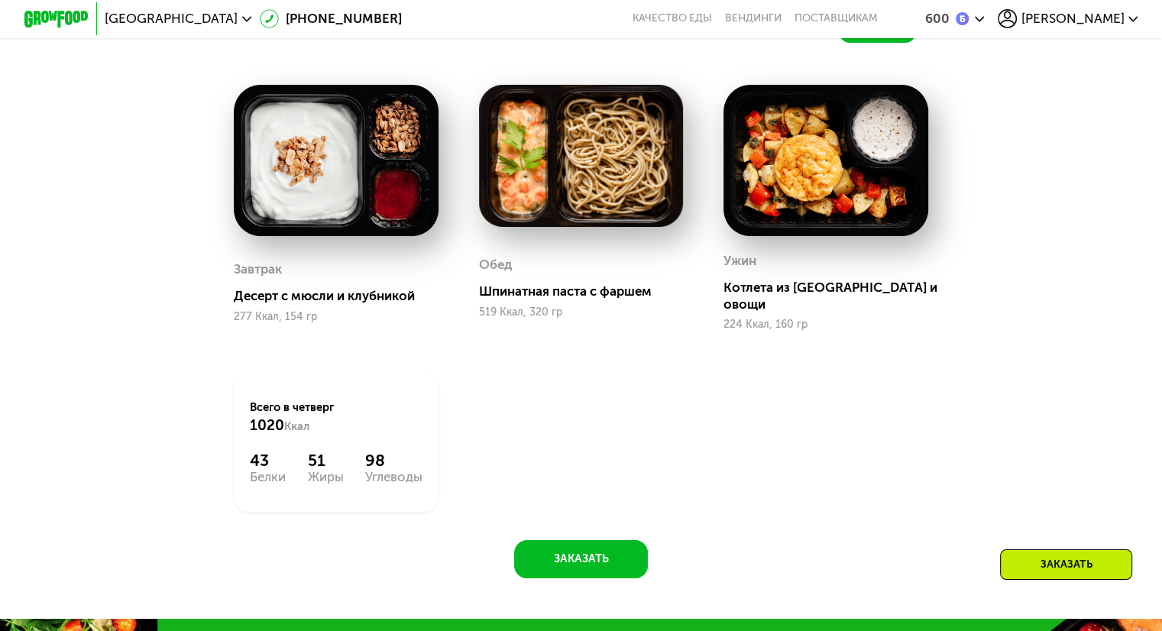
scroll to position [822, 0]
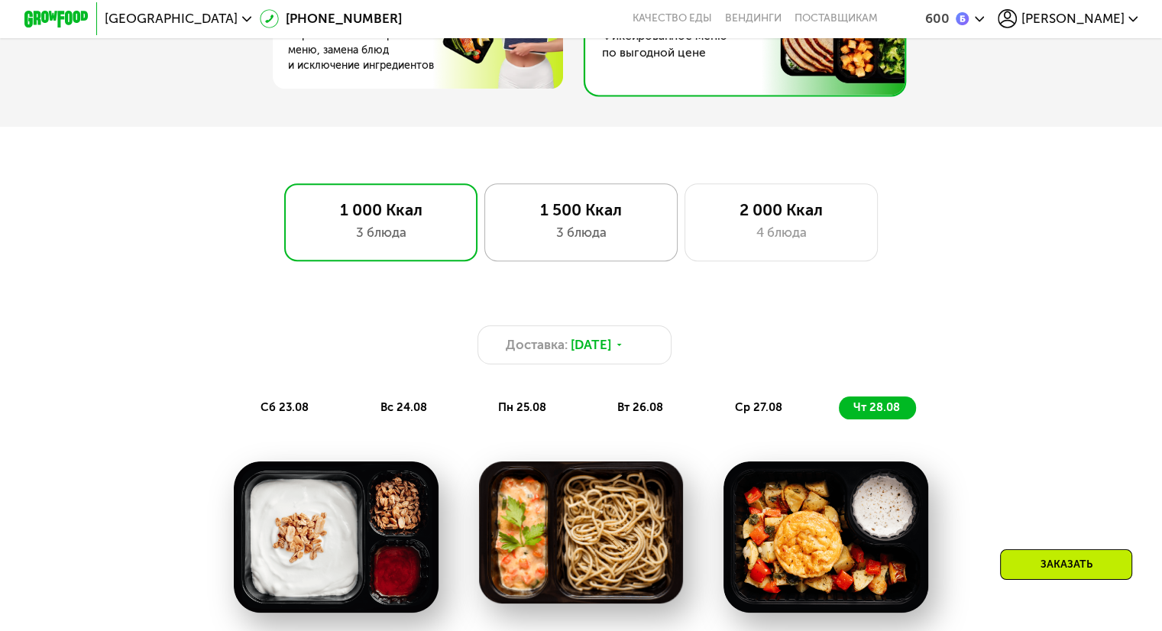
click at [551, 233] on div "3 блюда" at bounding box center [581, 232] width 160 height 19
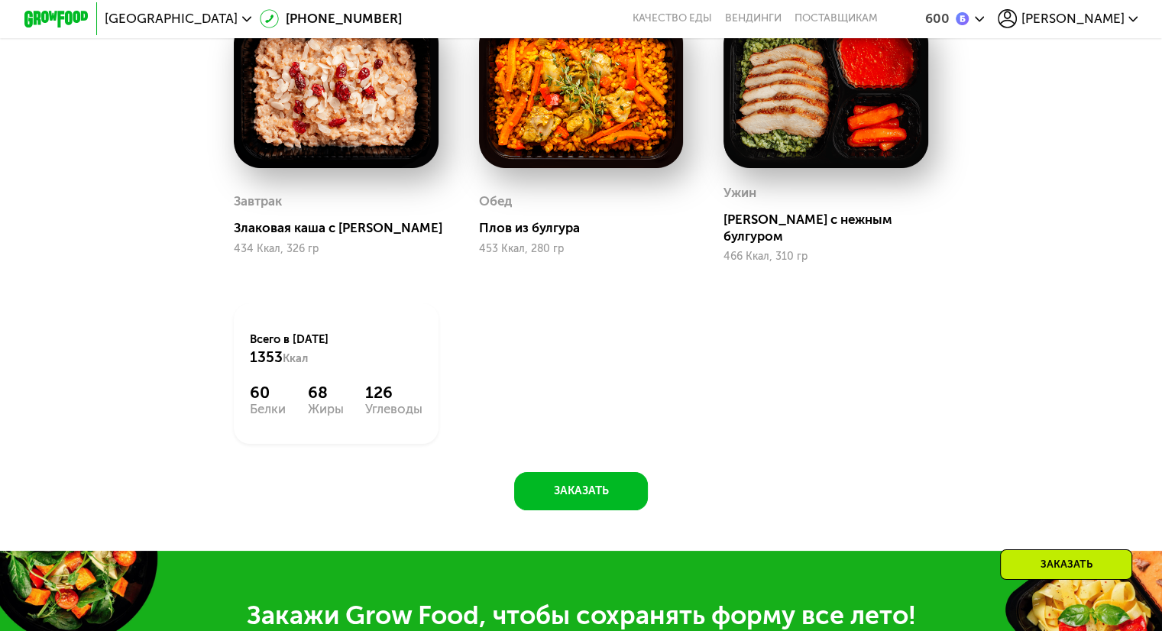
scroll to position [1280, 0]
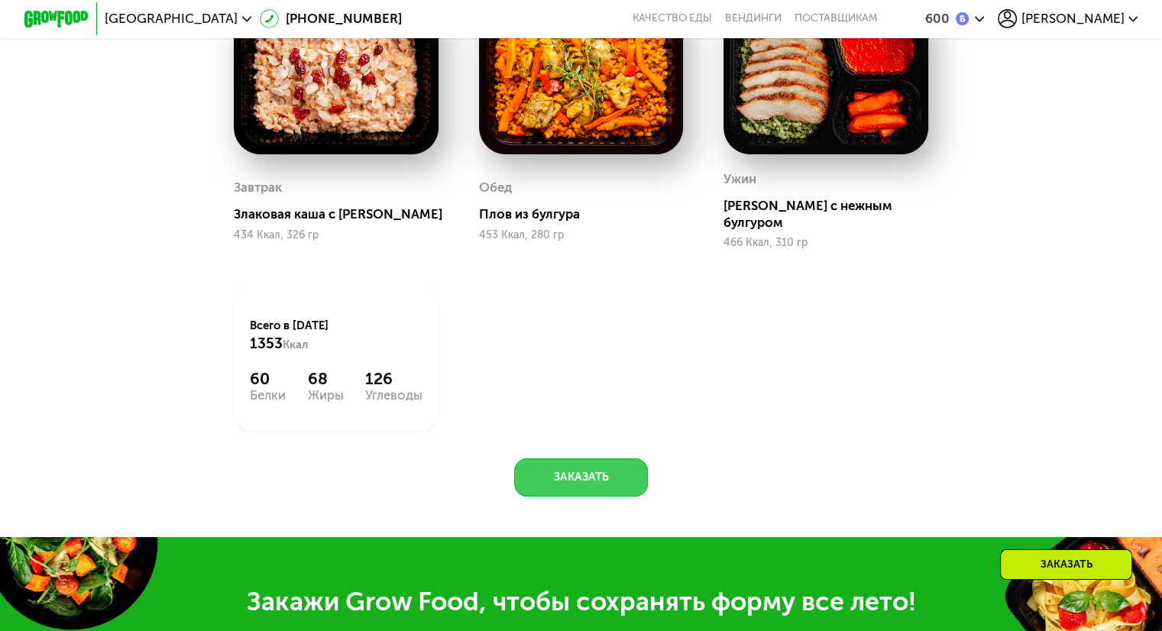
click at [597, 459] on button "Заказать" at bounding box center [581, 477] width 134 height 39
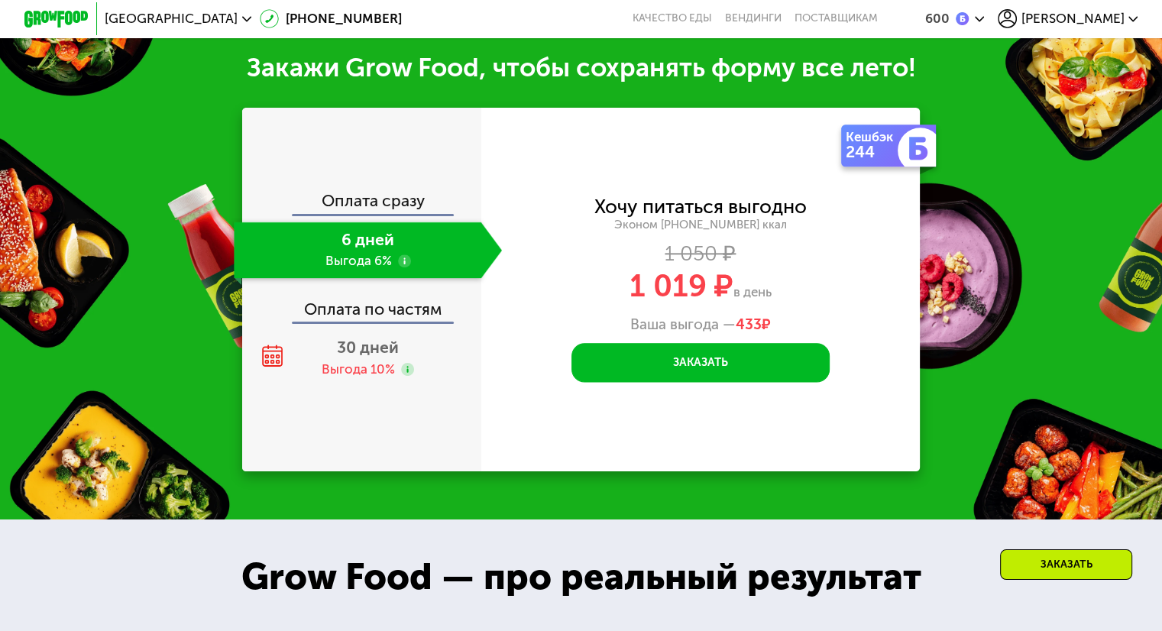
scroll to position [1815, 0]
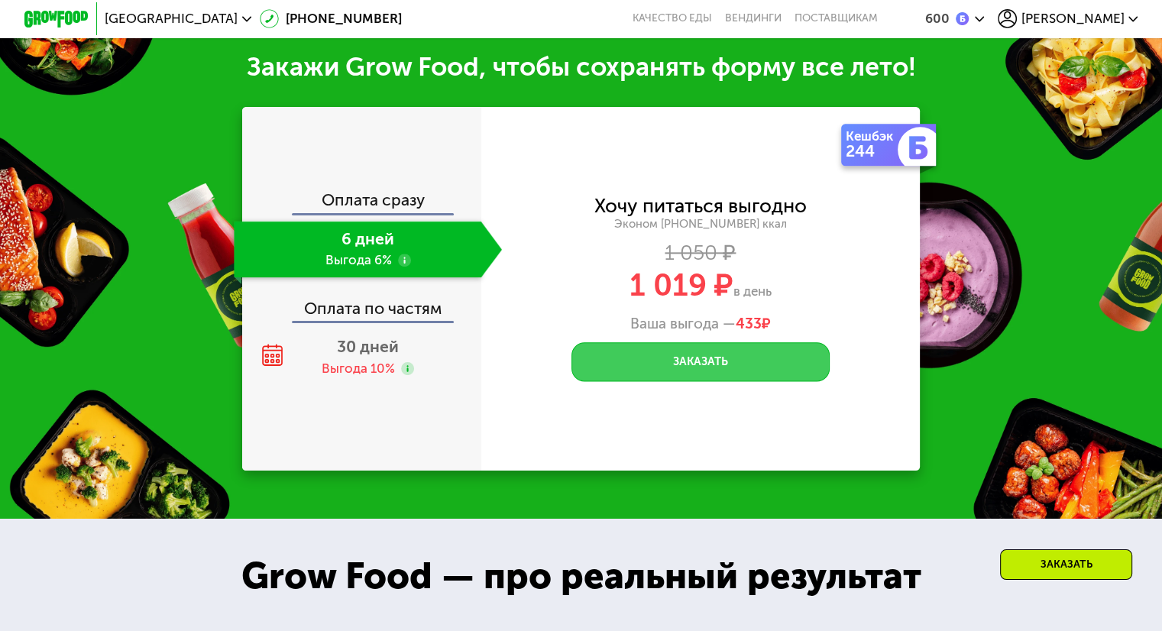
click at [609, 371] on button "Заказать" at bounding box center [700, 361] width 258 height 39
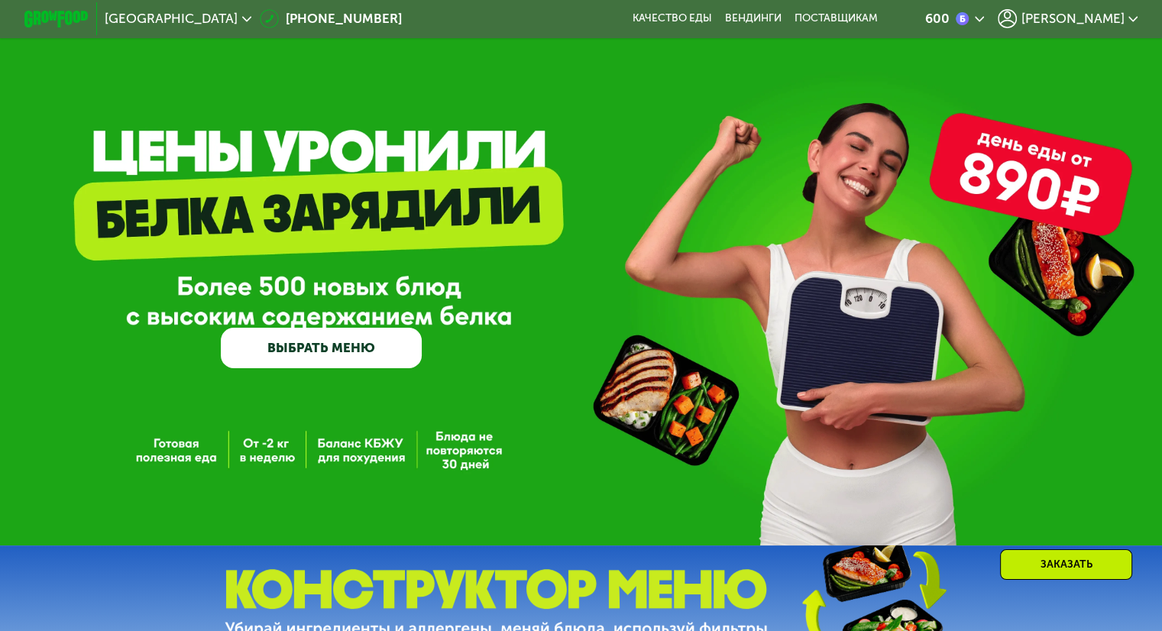
scroll to position [0, 0]
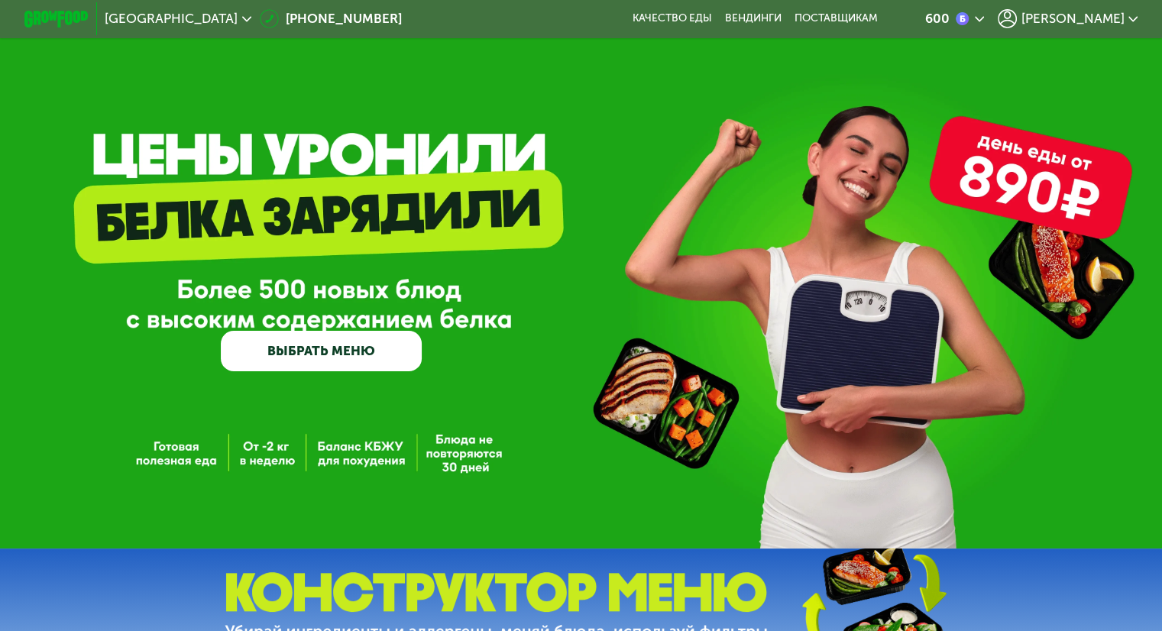
click at [342, 183] on div "GrowFood — доставка правильного питания ВЫБРАТЬ МЕНЮ" at bounding box center [581, 274] width 1162 height 549
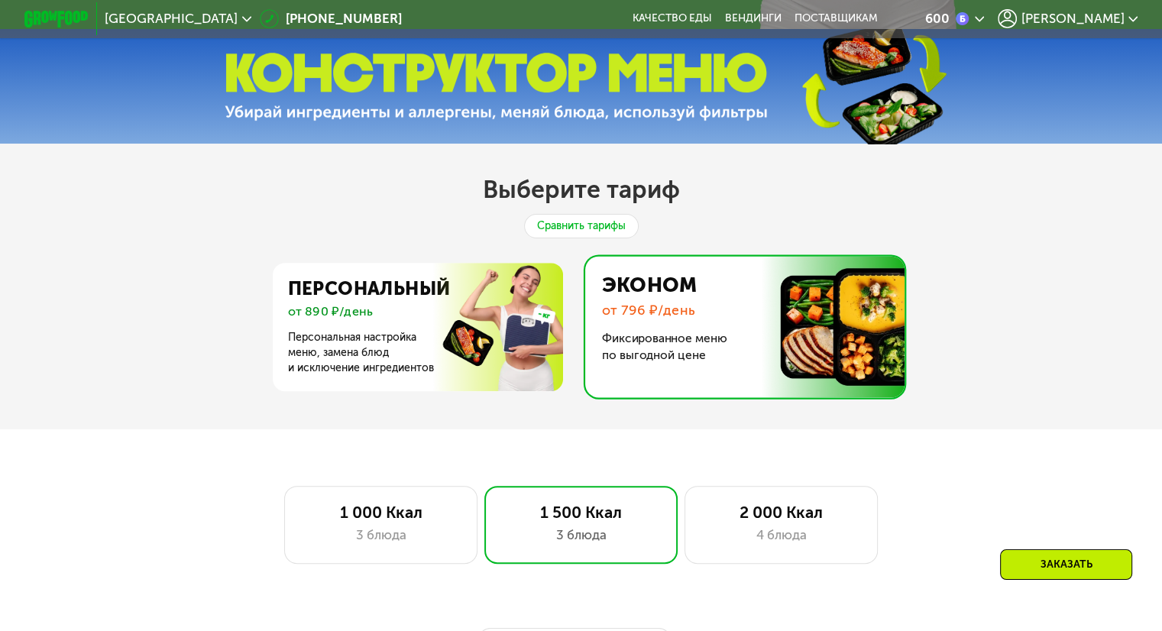
scroll to position [535, 0]
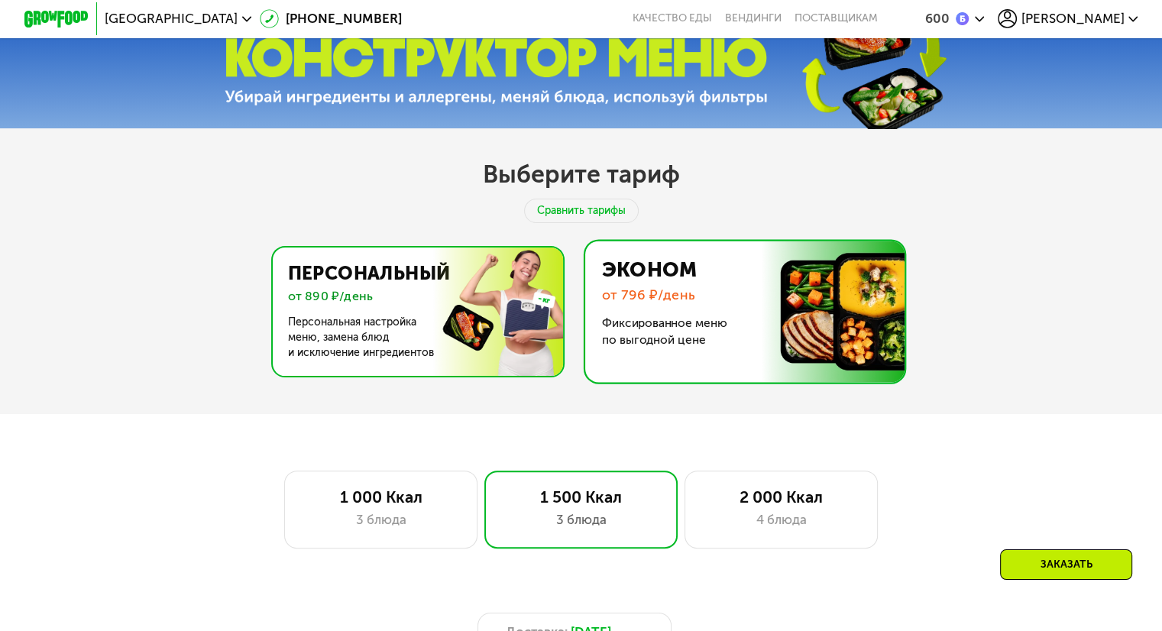
click at [364, 293] on img at bounding box center [413, 312] width 297 height 128
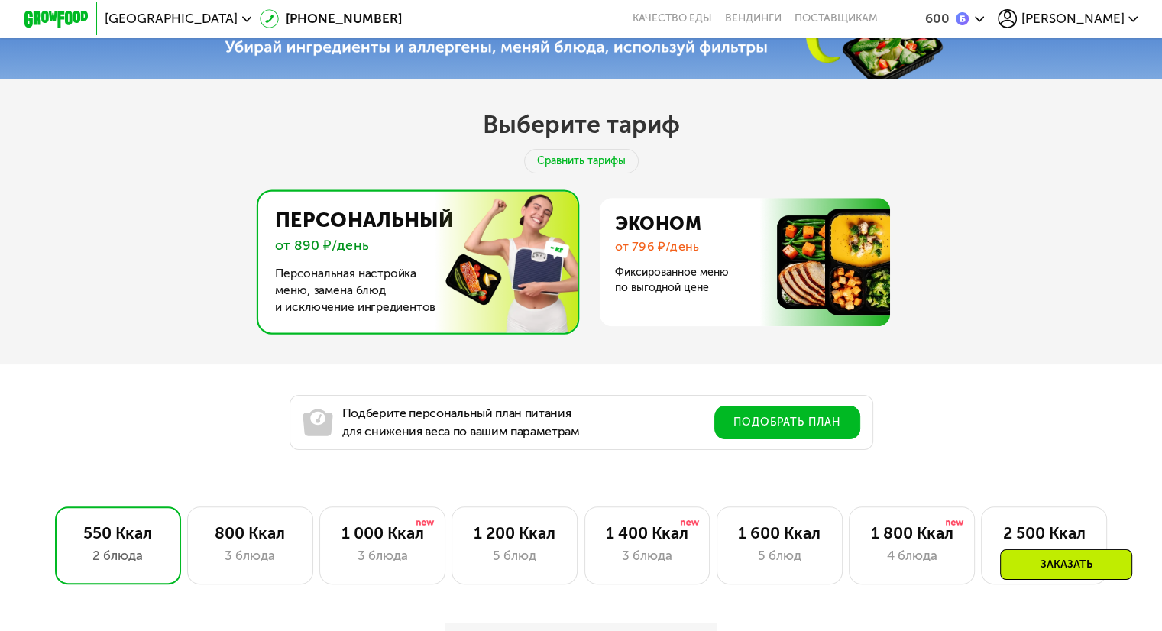
scroll to position [611, 0]
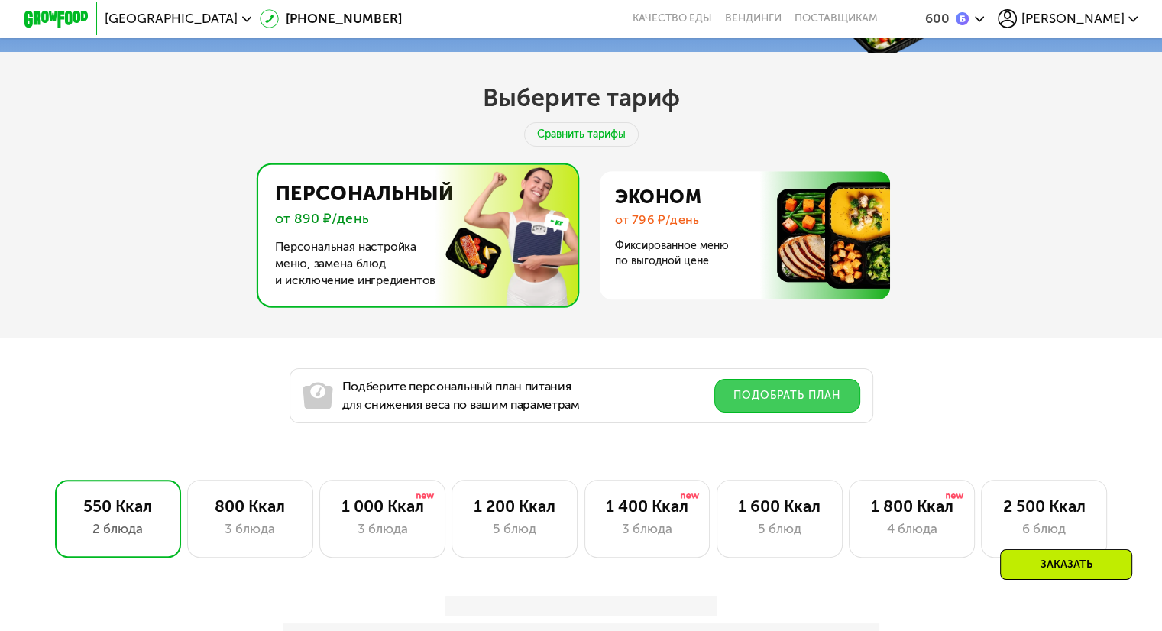
click at [805, 413] on button "Подобрать план" at bounding box center [787, 396] width 146 height 34
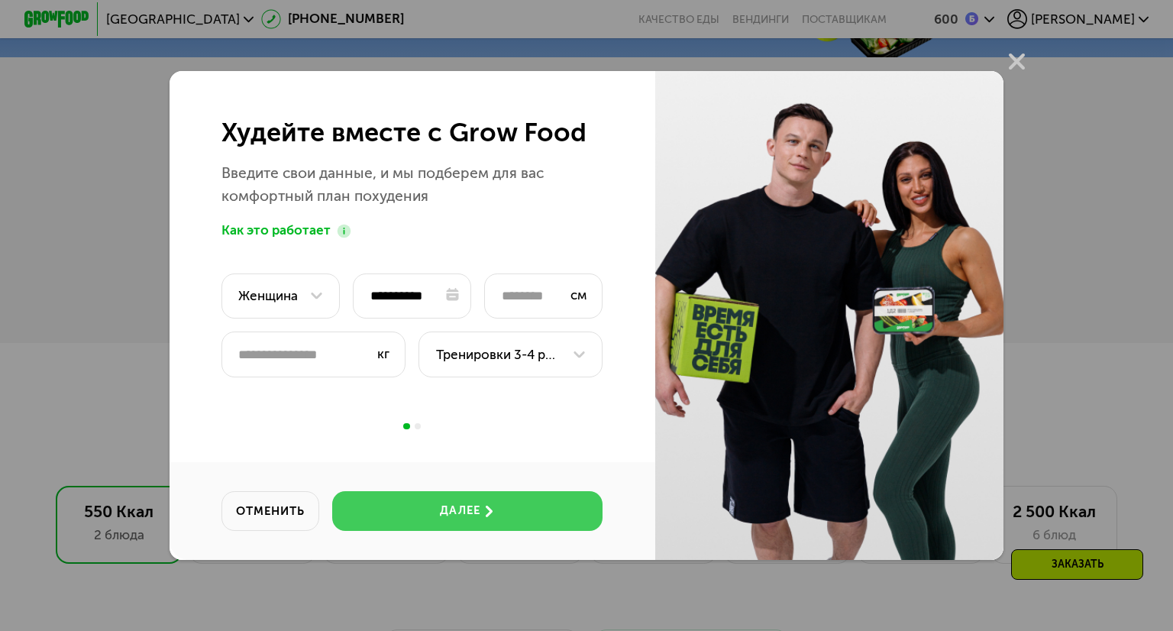
click at [532, 512] on button "далее" at bounding box center [467, 510] width 270 height 39
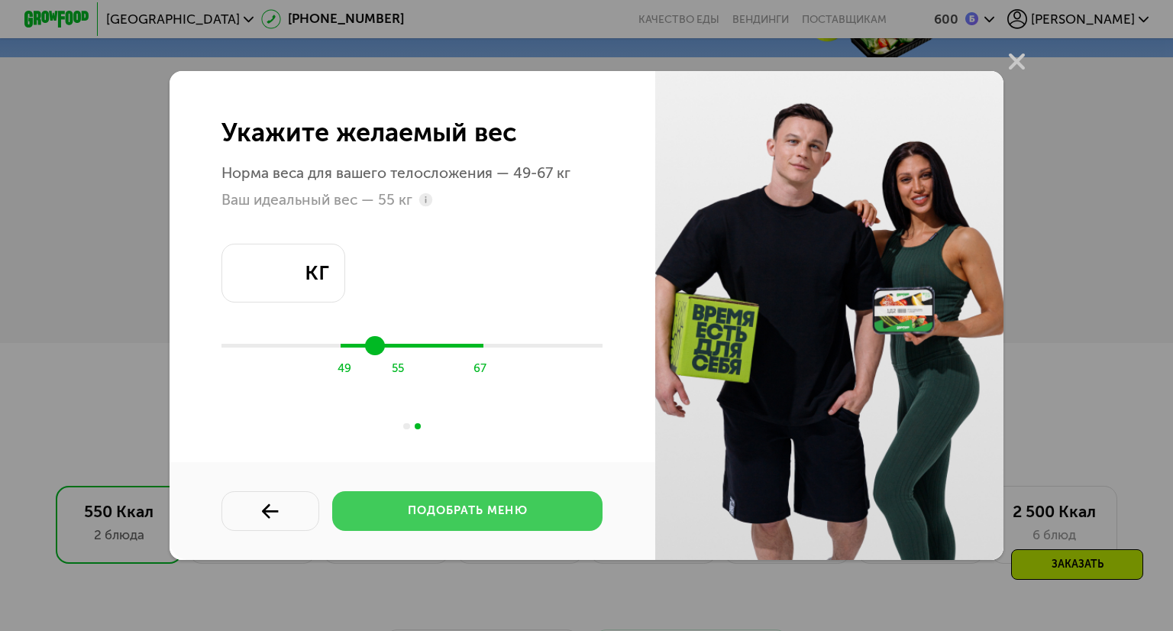
click at [532, 513] on button "подобрать меню" at bounding box center [467, 510] width 270 height 39
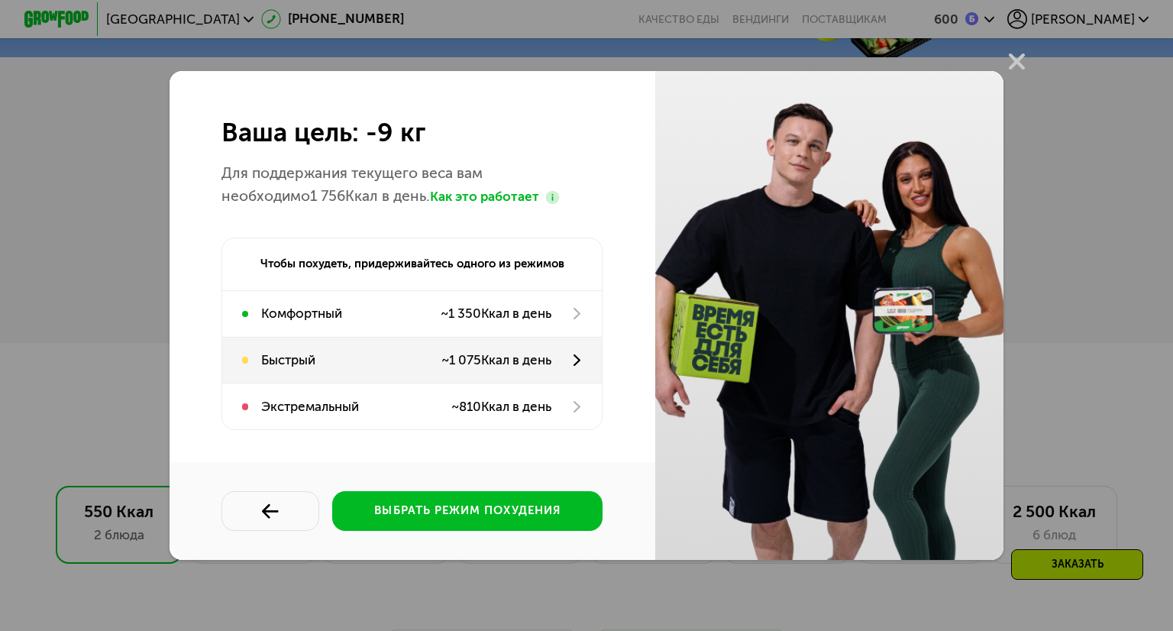
click at [578, 363] on icon at bounding box center [576, 359] width 11 height 11
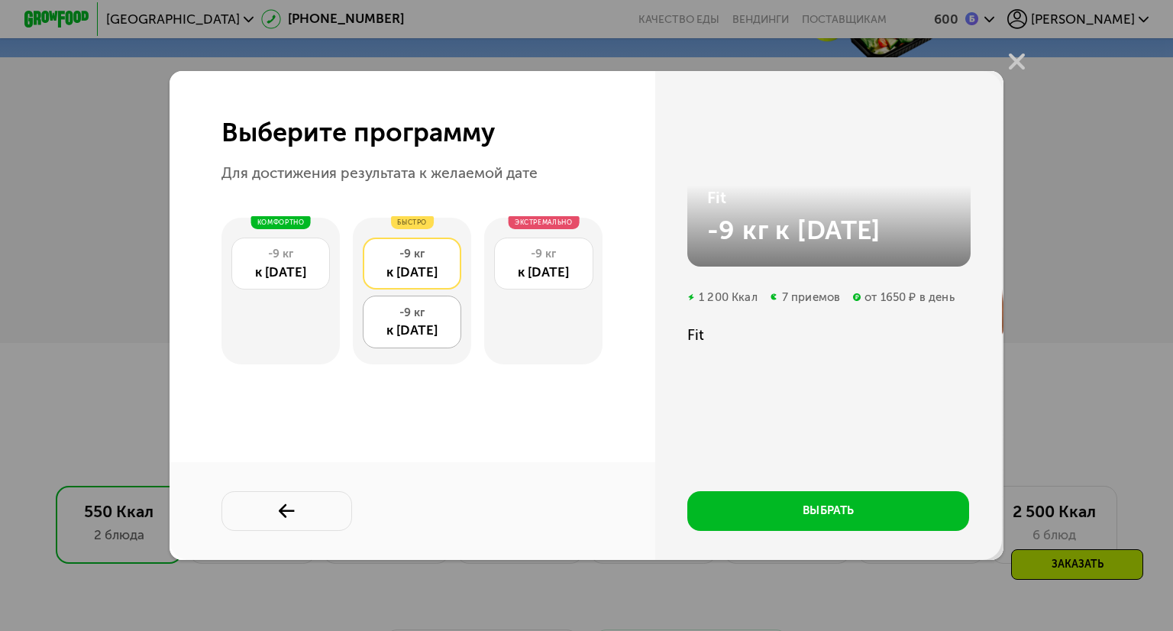
click at [382, 328] on div "к 27 ноя" at bounding box center [412, 331] width 81 height 20
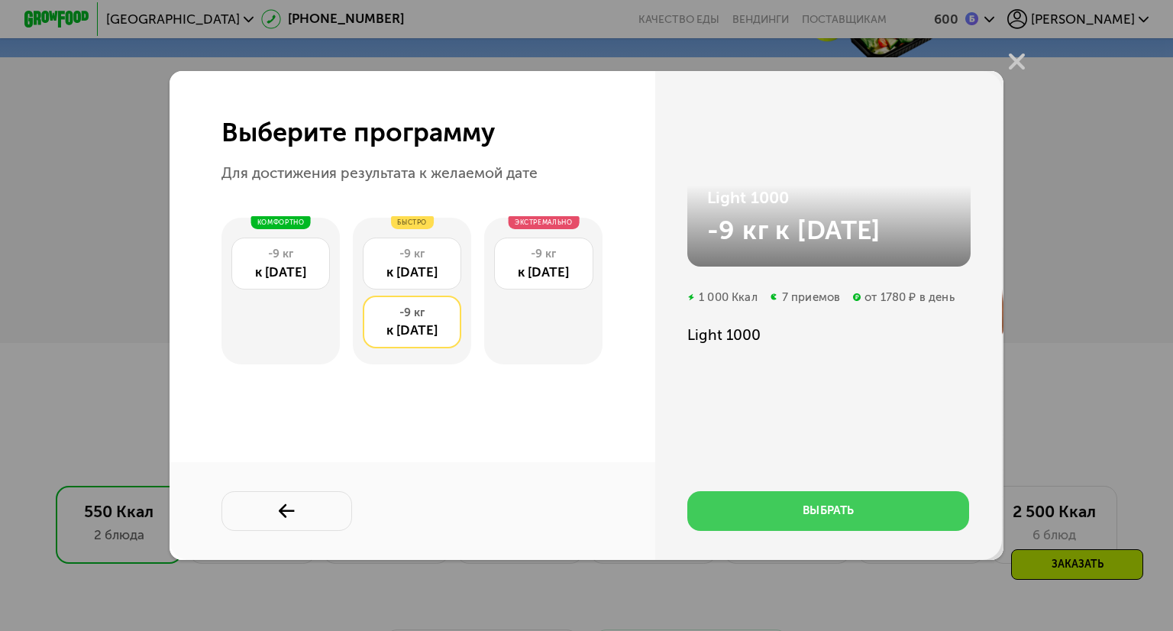
click at [775, 510] on button "выбрать" at bounding box center [829, 510] width 282 height 39
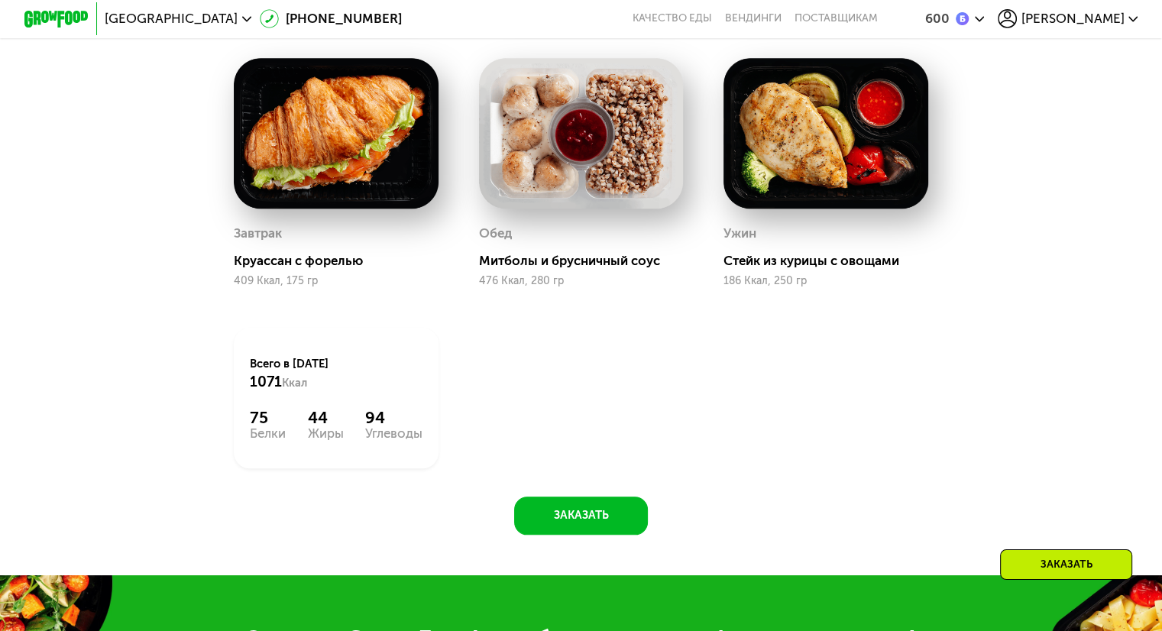
scroll to position [1375, 0]
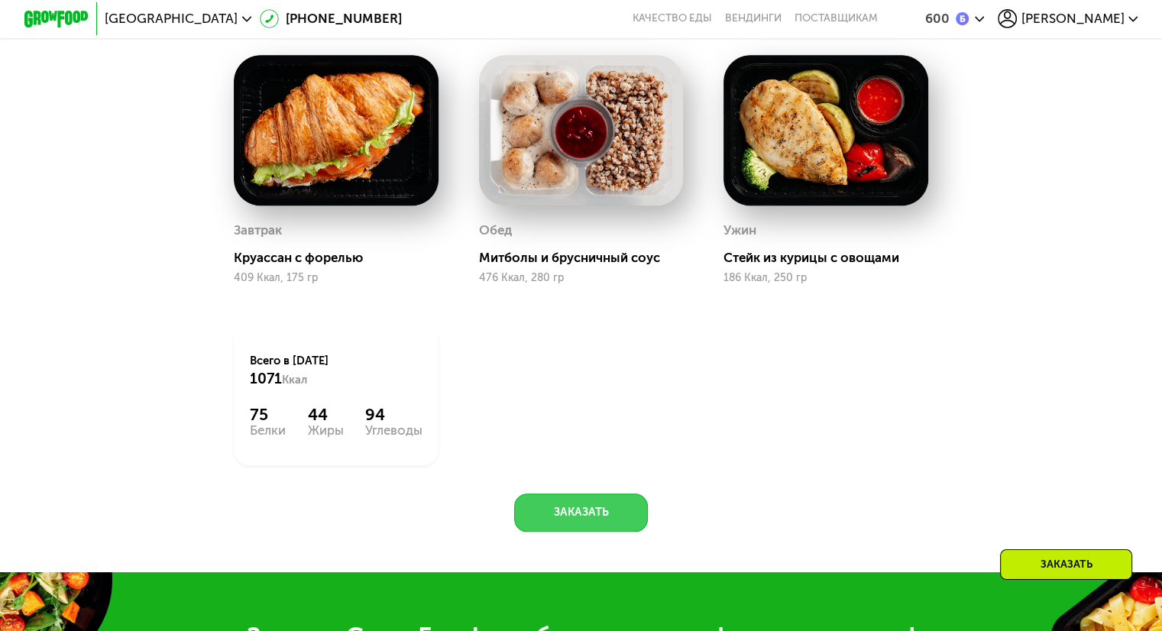
click at [578, 532] on button "Заказать" at bounding box center [581, 513] width 134 height 39
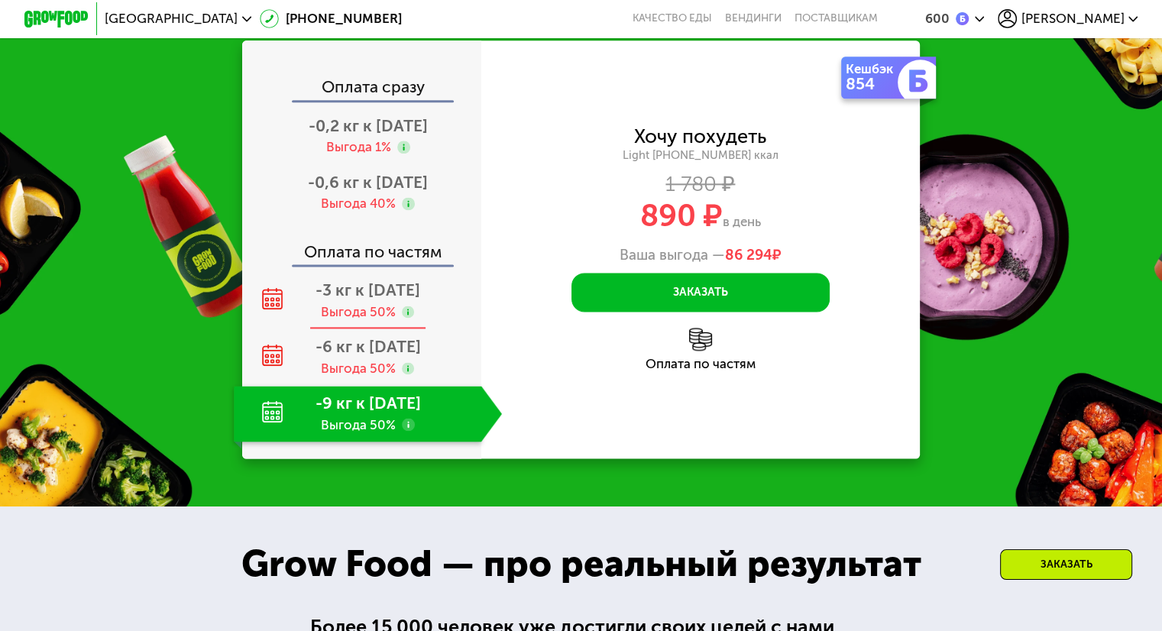
scroll to position [2038, 0]
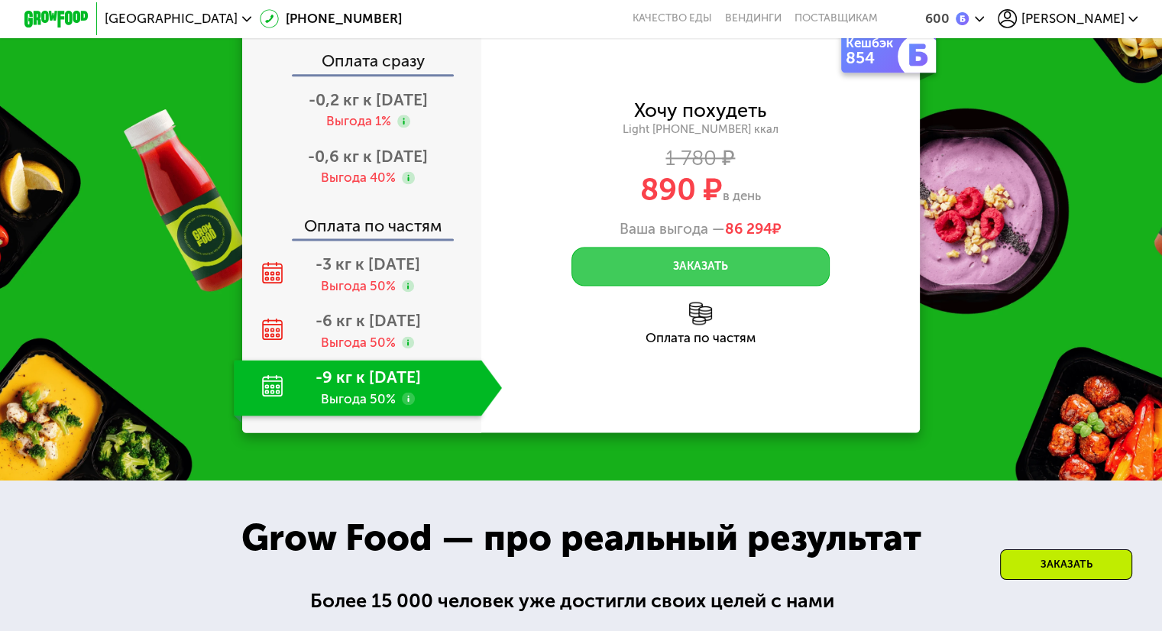
click at [775, 286] on button "Заказать" at bounding box center [700, 266] width 258 height 39
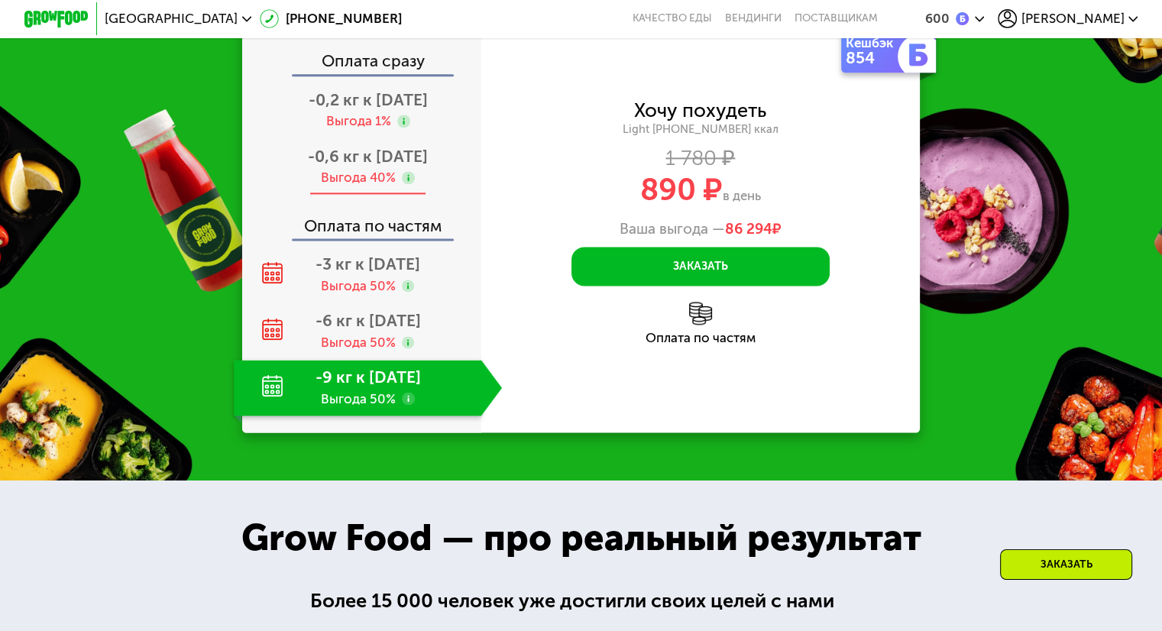
click at [345, 166] on span "-0,6 кг к 29 авг" at bounding box center [368, 156] width 120 height 19
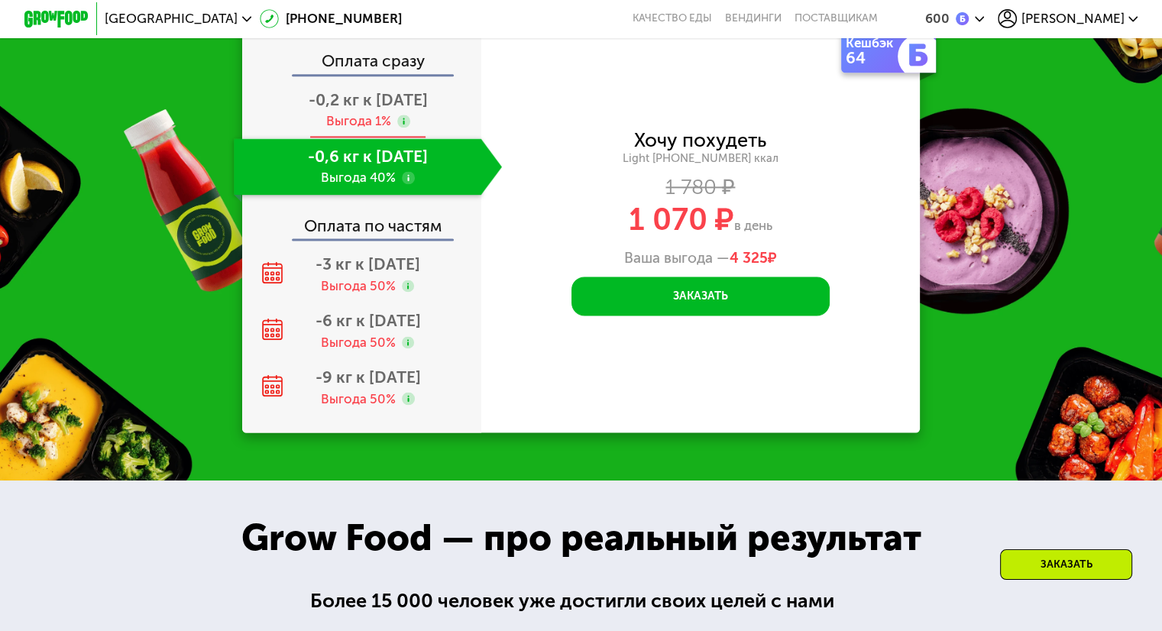
click at [348, 109] on span "-0,2 кг к 25 авг" at bounding box center [368, 99] width 119 height 19
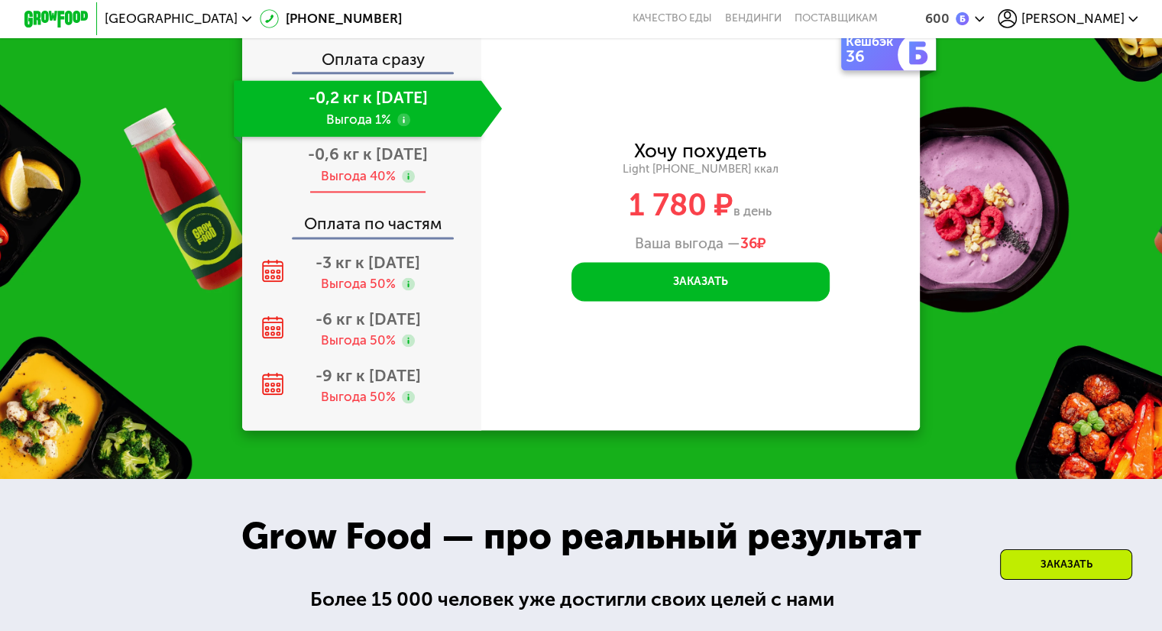
click at [349, 163] on span "-0,6 кг к 29 авг" at bounding box center [368, 153] width 120 height 19
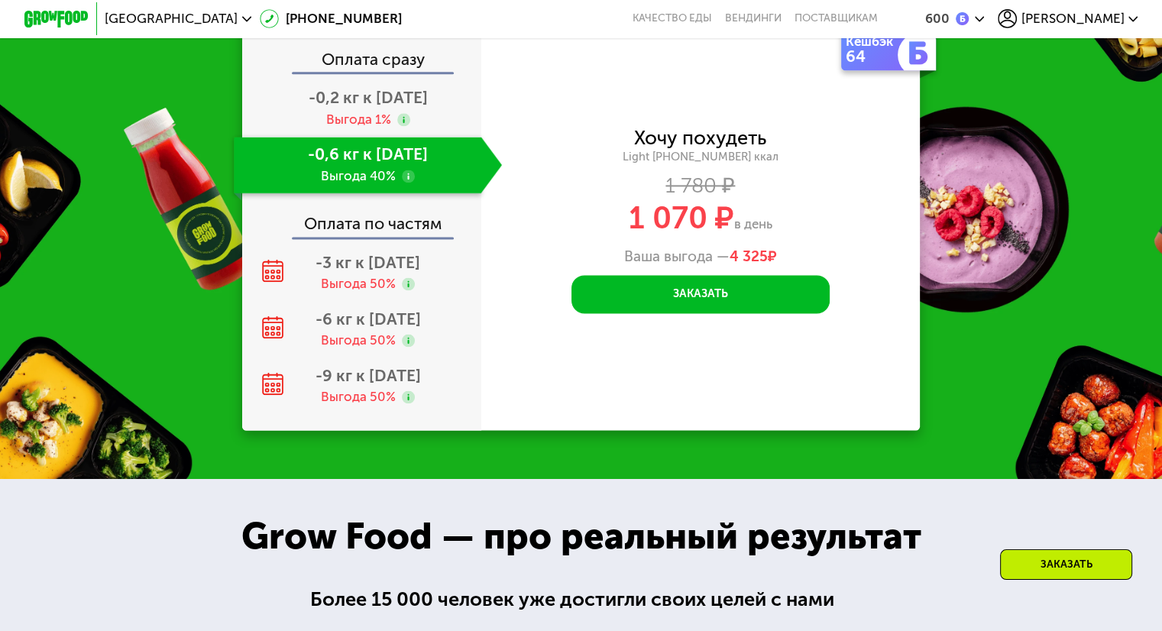
scroll to position [2038, 0]
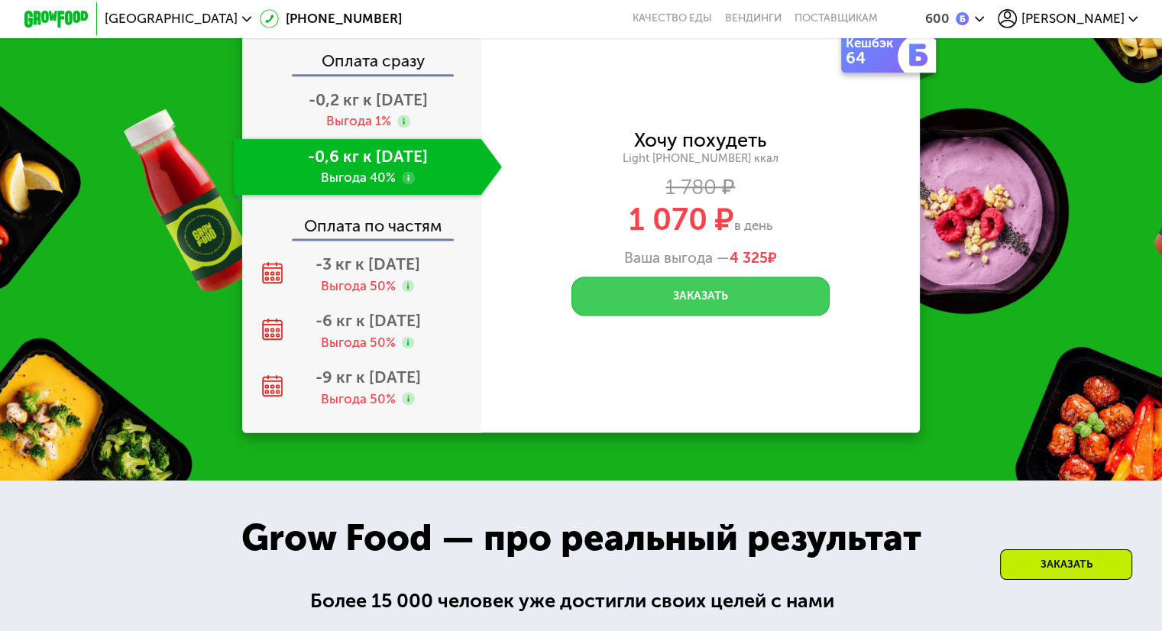
click at [703, 316] on button "Заказать" at bounding box center [700, 296] width 258 height 39
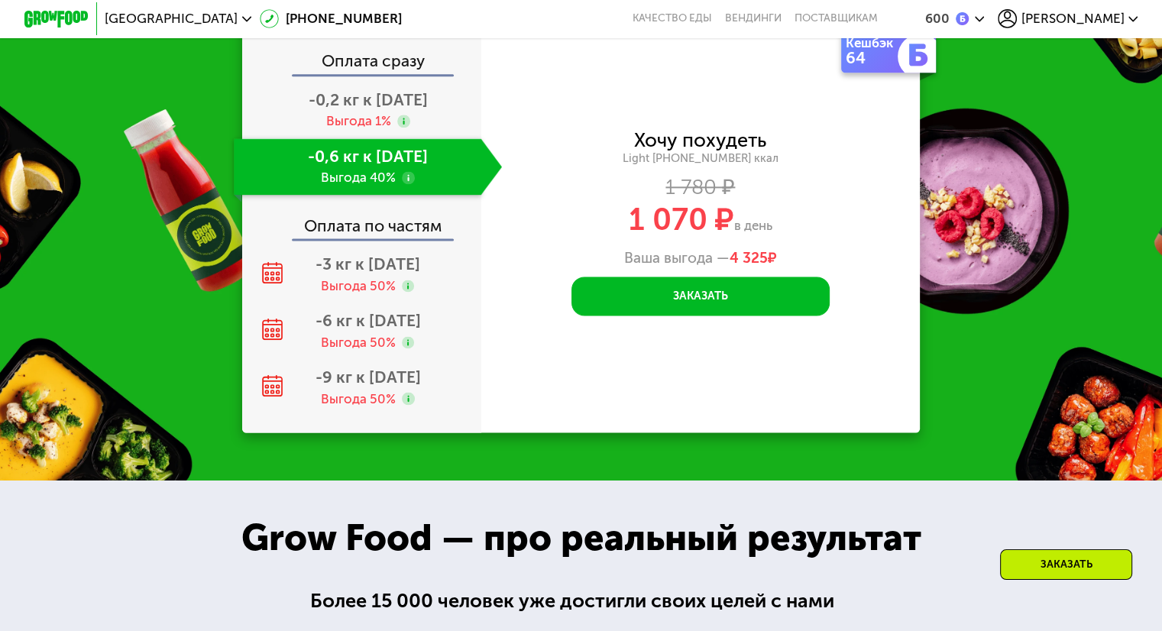
click at [987, 364] on div "Закажи Grow Food, чтобы сохранять форму все лето! Оплата сразу -0,2 кг к 25 авг…" at bounding box center [581, 194] width 1162 height 571
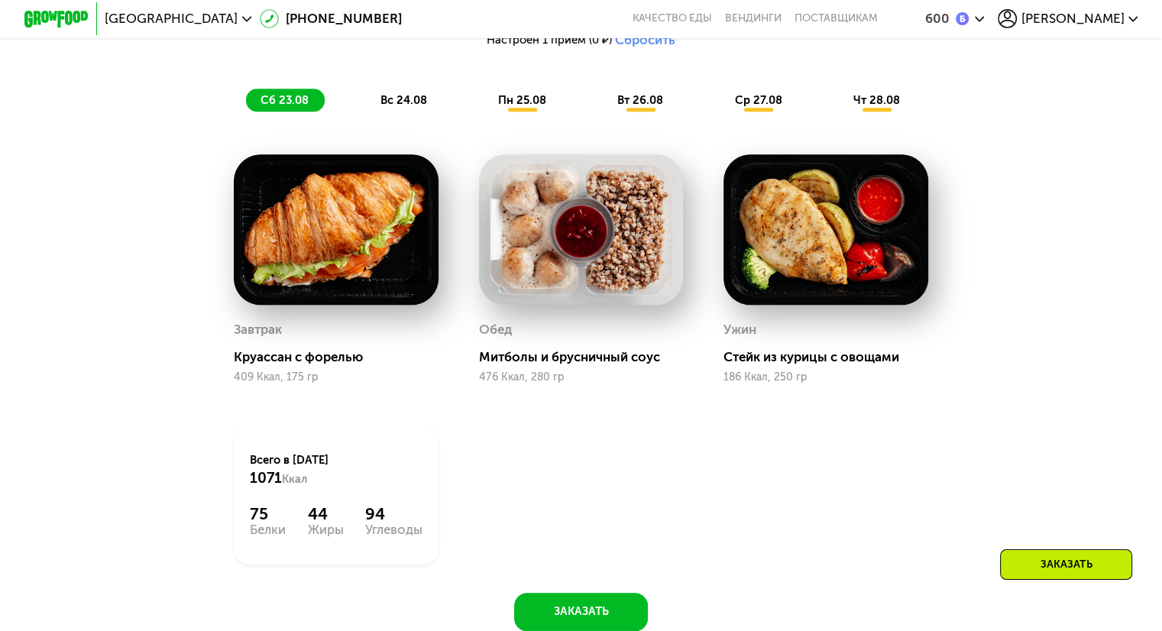
scroll to position [1274, 0]
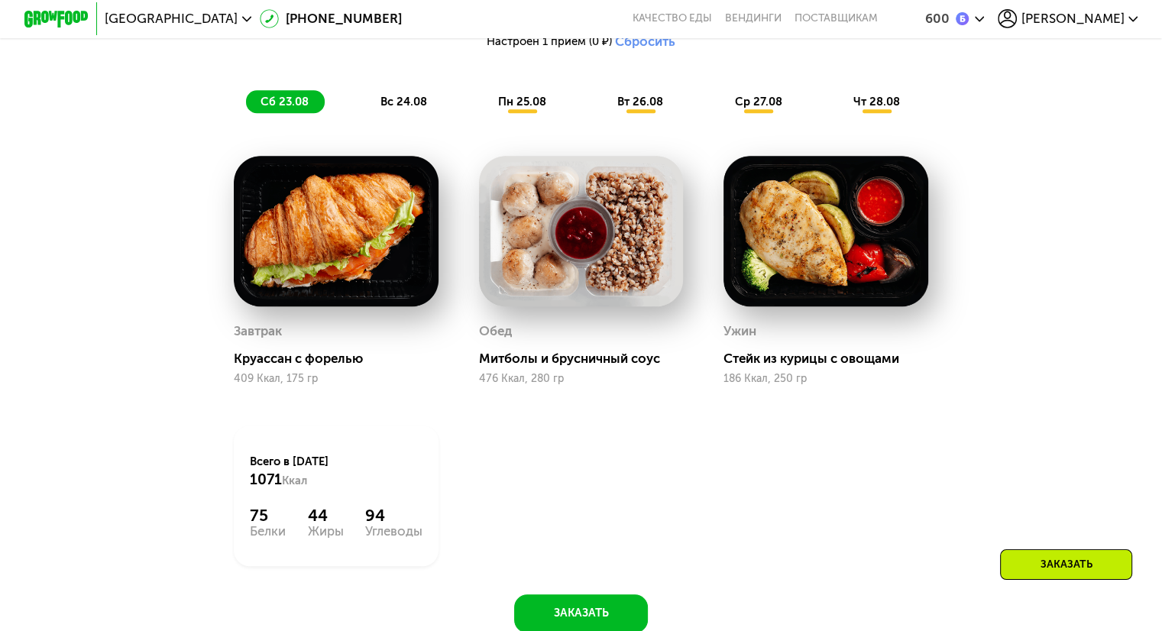
click at [519, 107] on span "пн 25.08" at bounding box center [522, 102] width 48 height 14
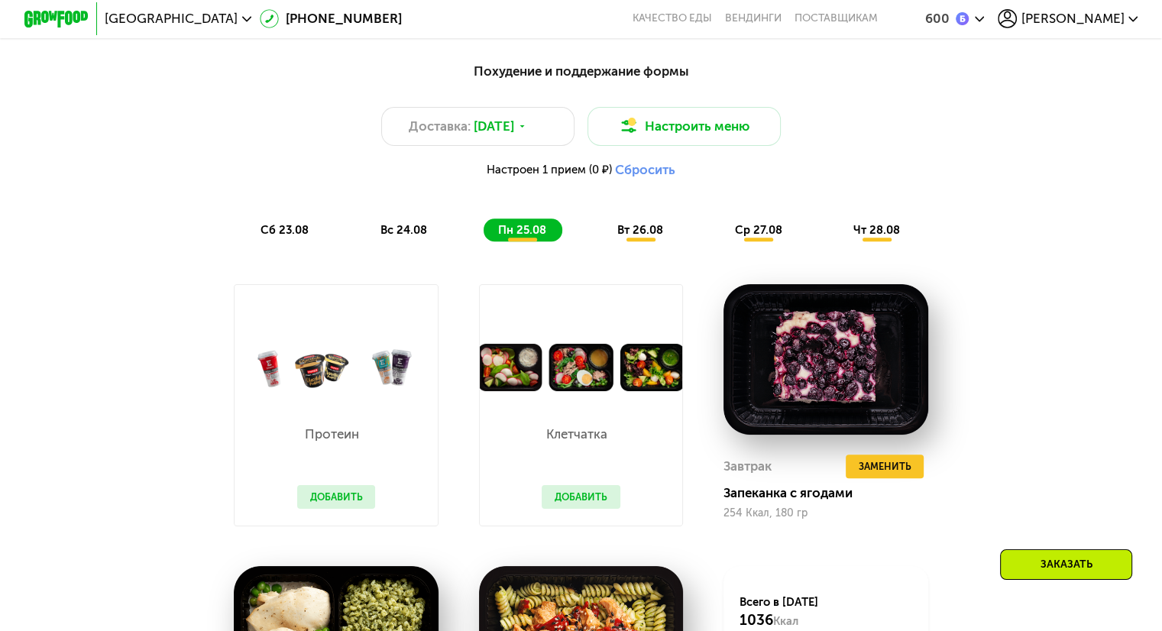
scroll to position [1122, 0]
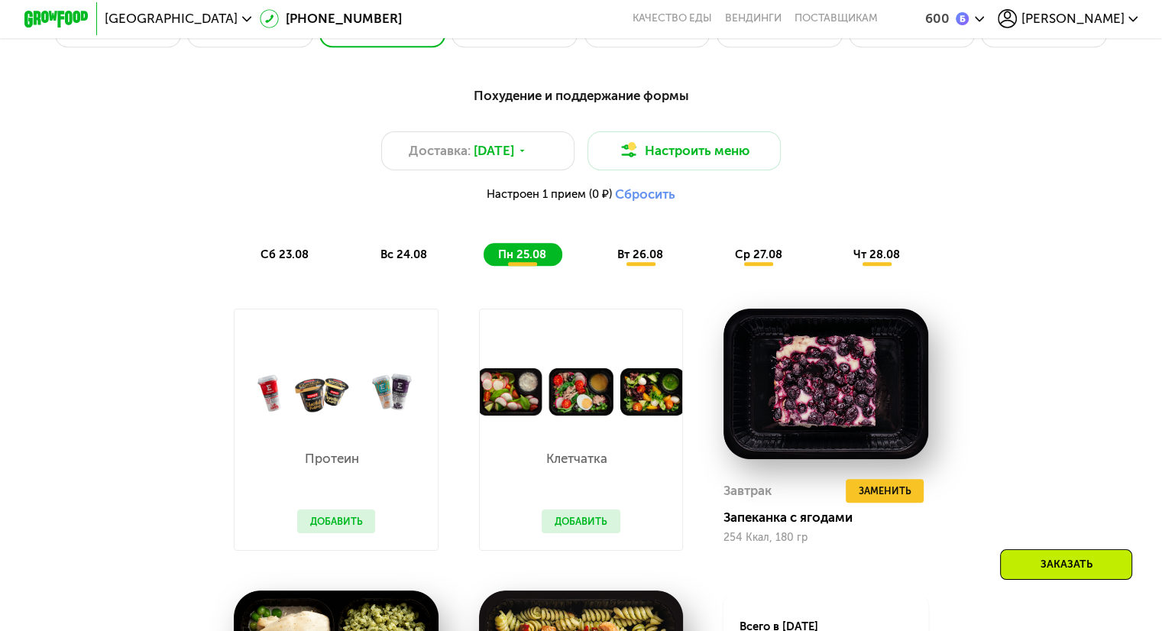
click at [637, 254] on span "вт 26.08" at bounding box center [640, 255] width 46 height 14
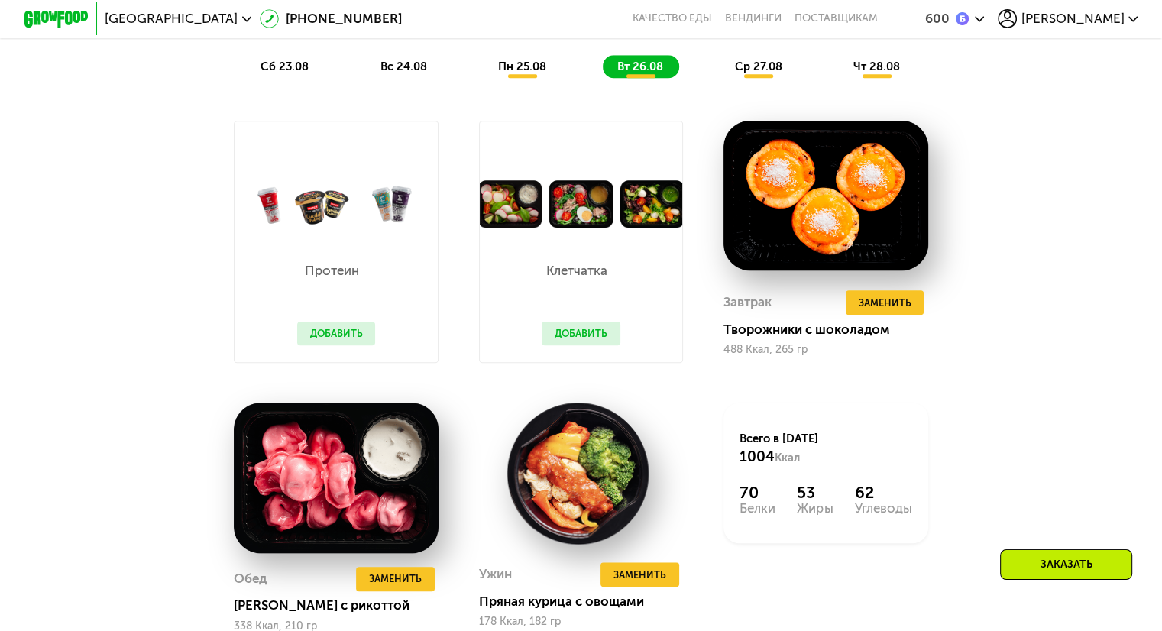
scroll to position [1198, 0]
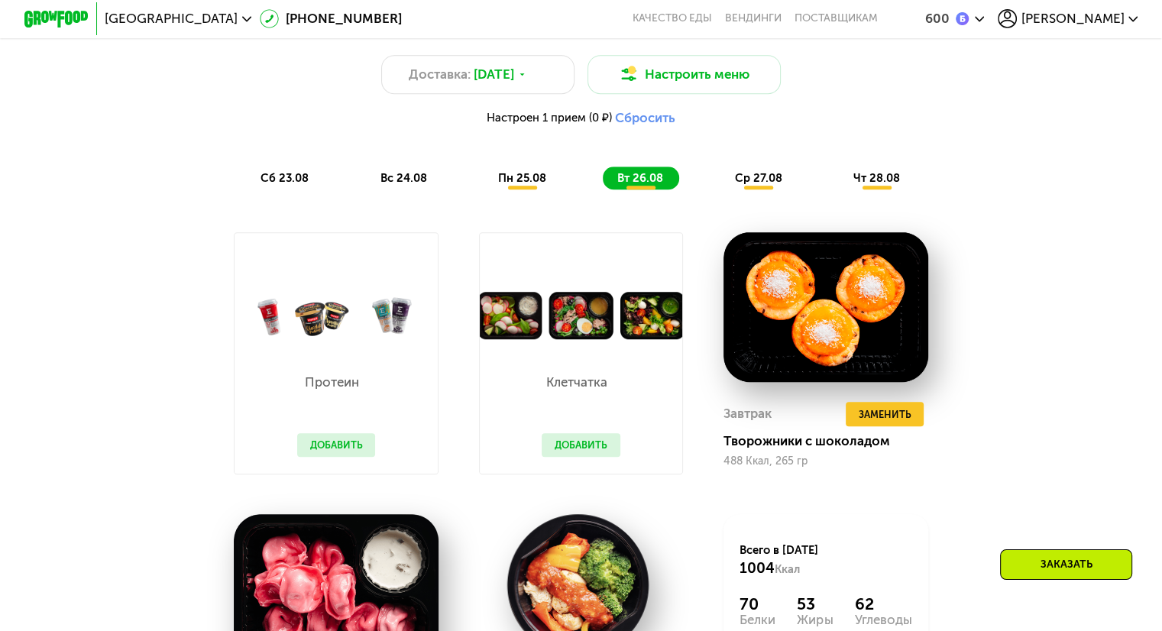
click at [772, 183] on span "ср 27.08" at bounding box center [757, 178] width 47 height 14
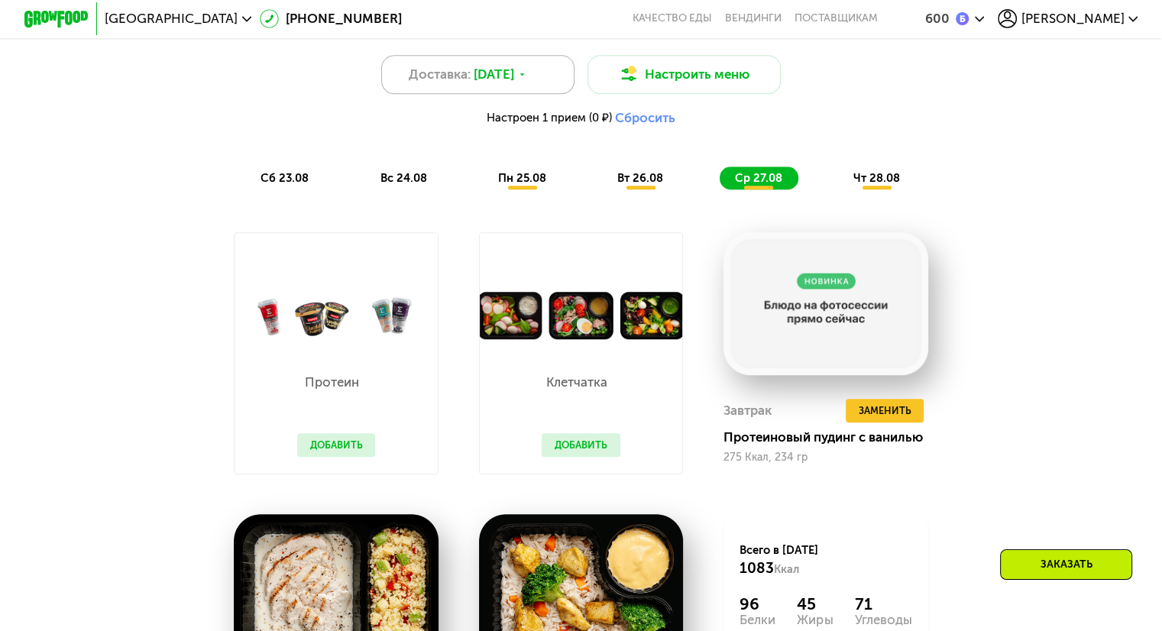
click at [440, 84] on span "Доставка:" at bounding box center [440, 74] width 62 height 19
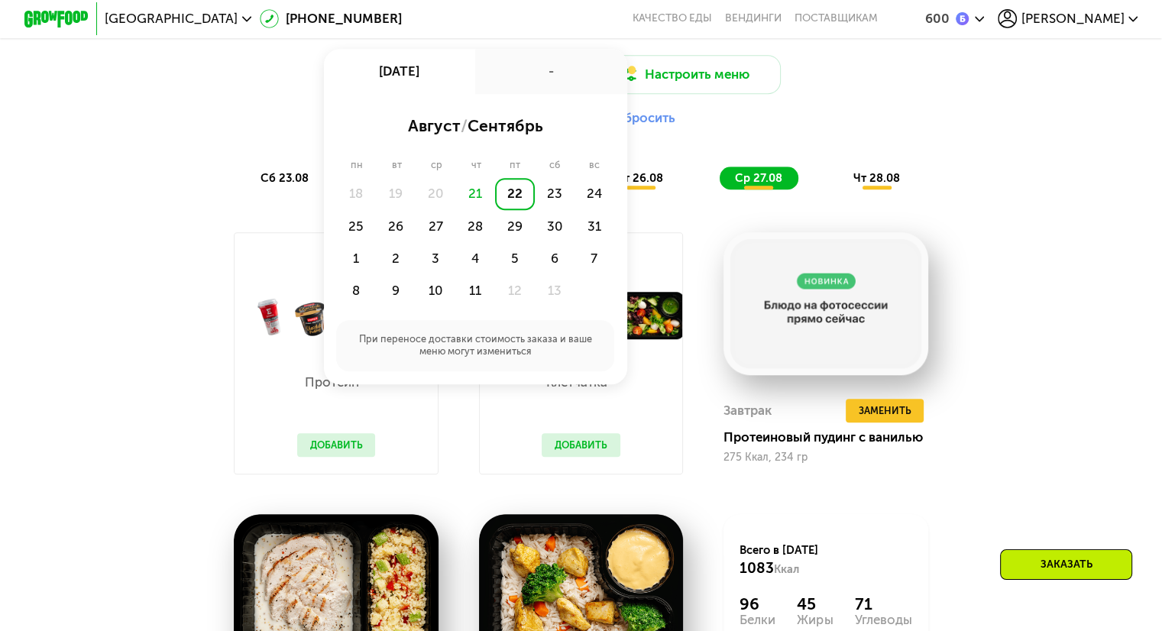
click at [995, 323] on div "Похудение и поддержание формы Доставка: 22 авг, пт 22 авг, пт - август / сентяб…" at bounding box center [581, 413] width 994 height 827
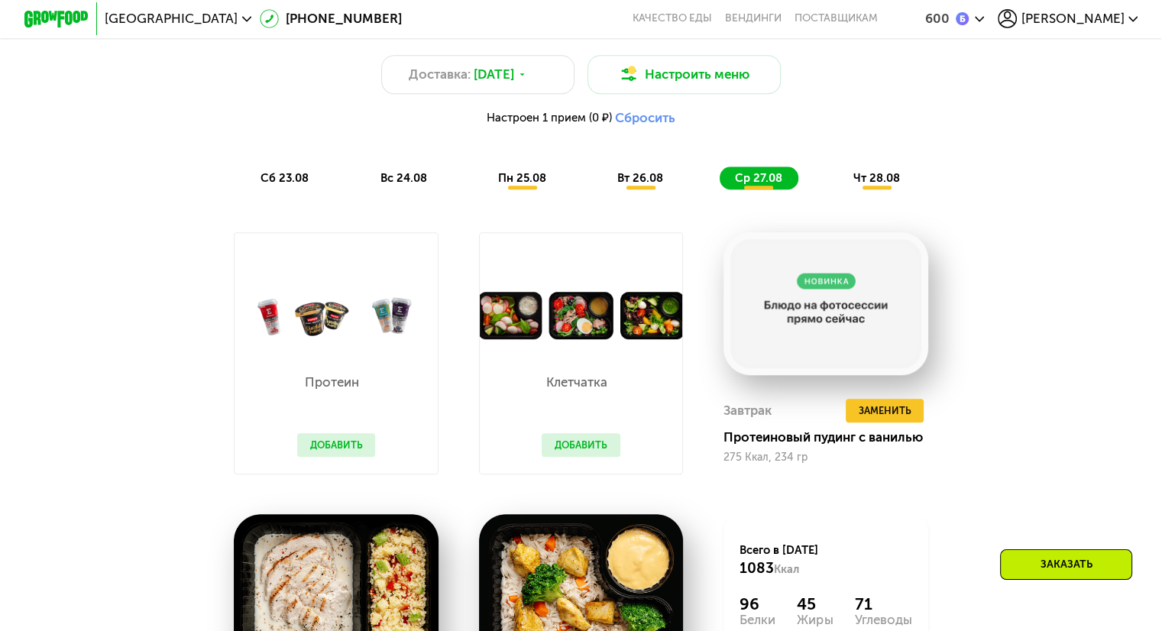
click at [296, 185] on span "сб 23.08" at bounding box center [285, 178] width 48 height 14
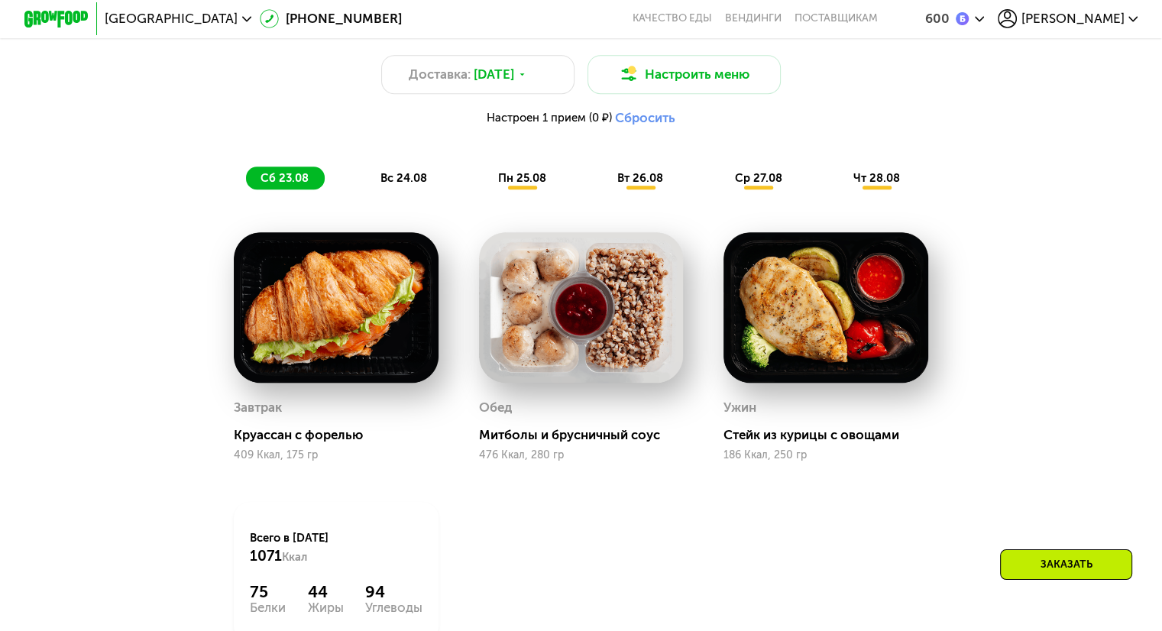
click at [391, 185] on span "вс 24.08" at bounding box center [403, 178] width 47 height 14
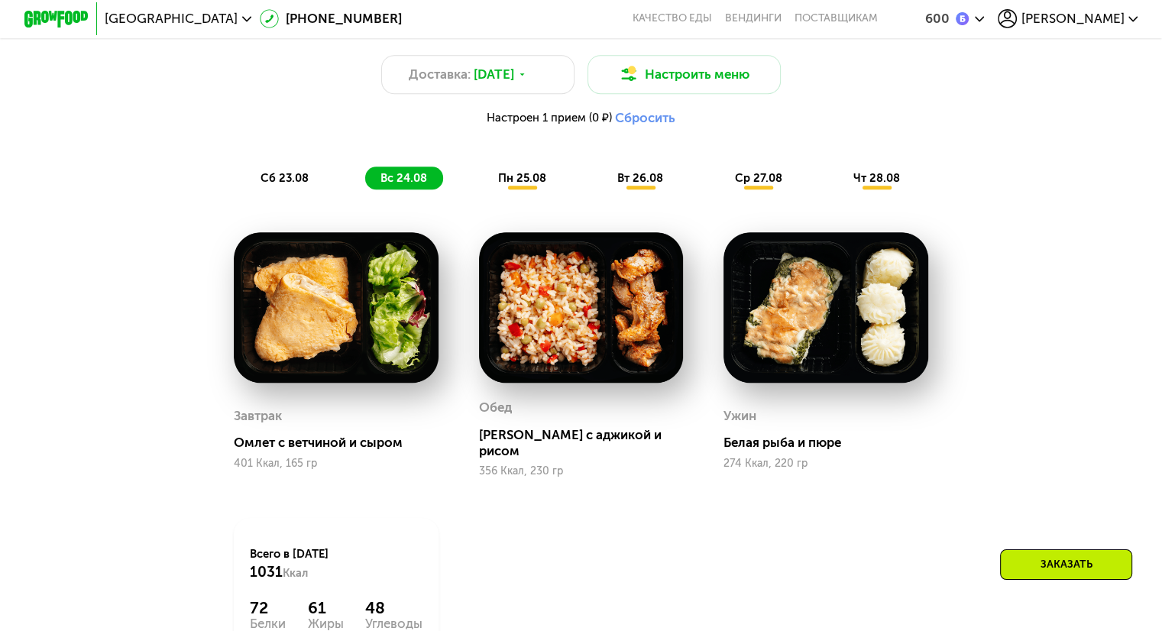
click at [508, 184] on span "пн 25.08" at bounding box center [522, 178] width 48 height 14
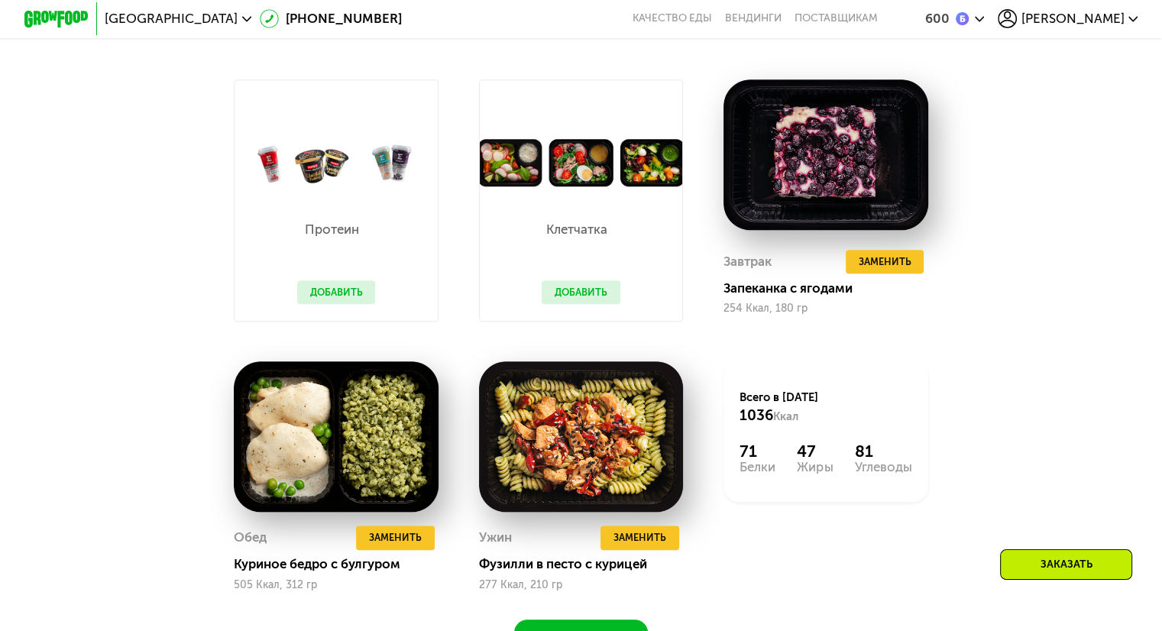
click at [1073, 558] on div "Заказать" at bounding box center [1066, 564] width 132 height 31
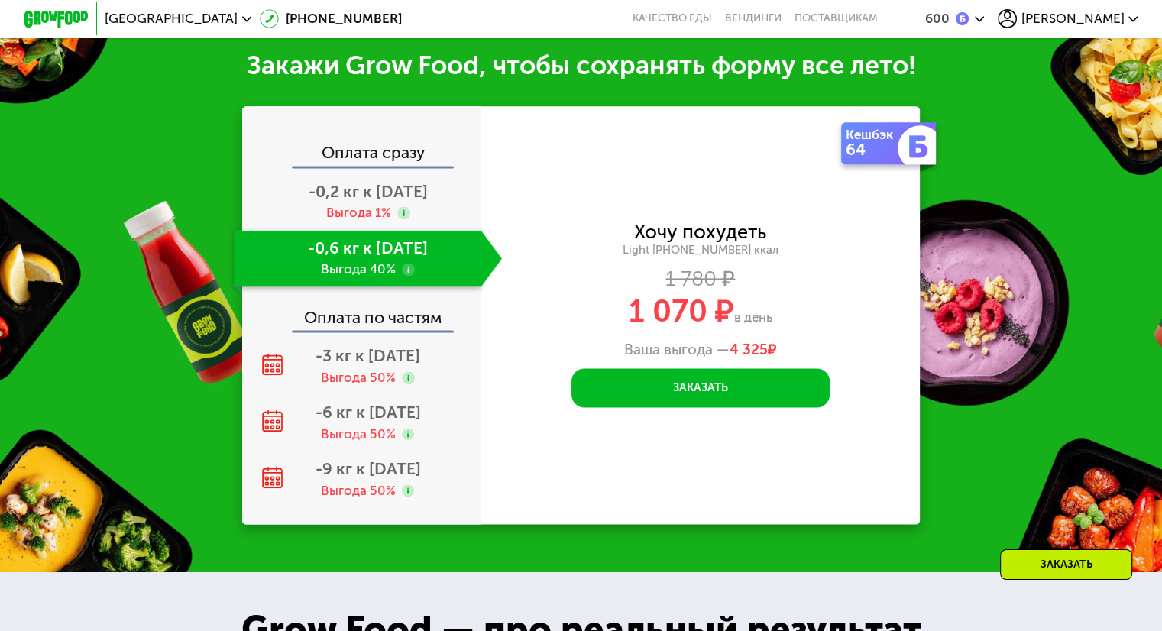
scroll to position [2065, 0]
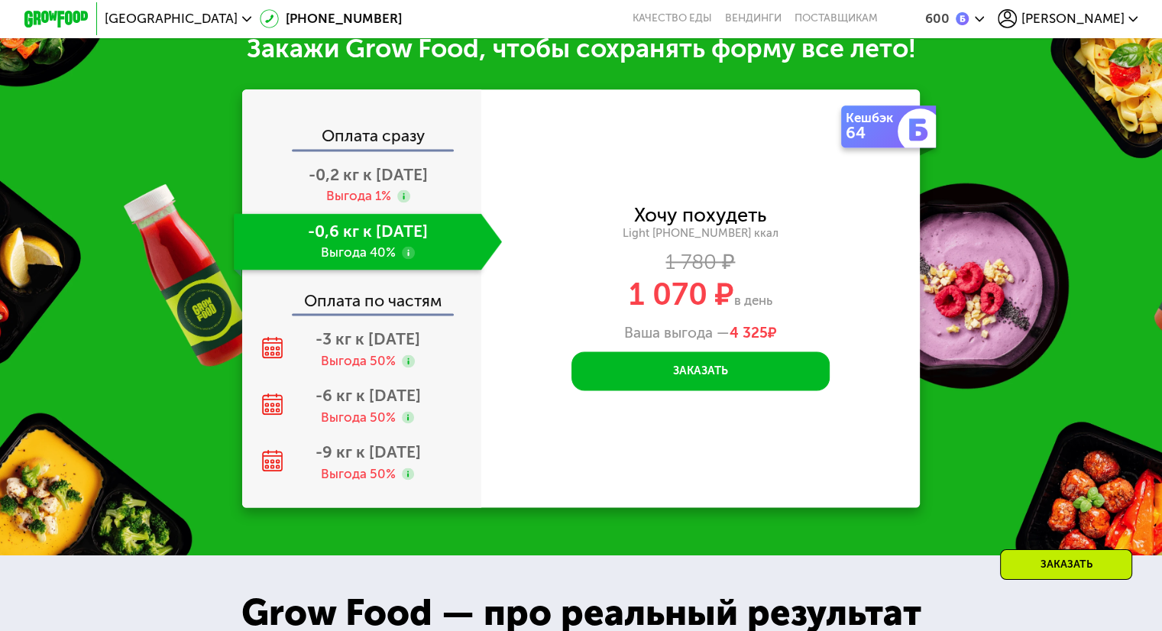
click at [348, 259] on div "-0,6 кг к 29 авг Выгода 40%" at bounding box center [357, 241] width 247 height 57
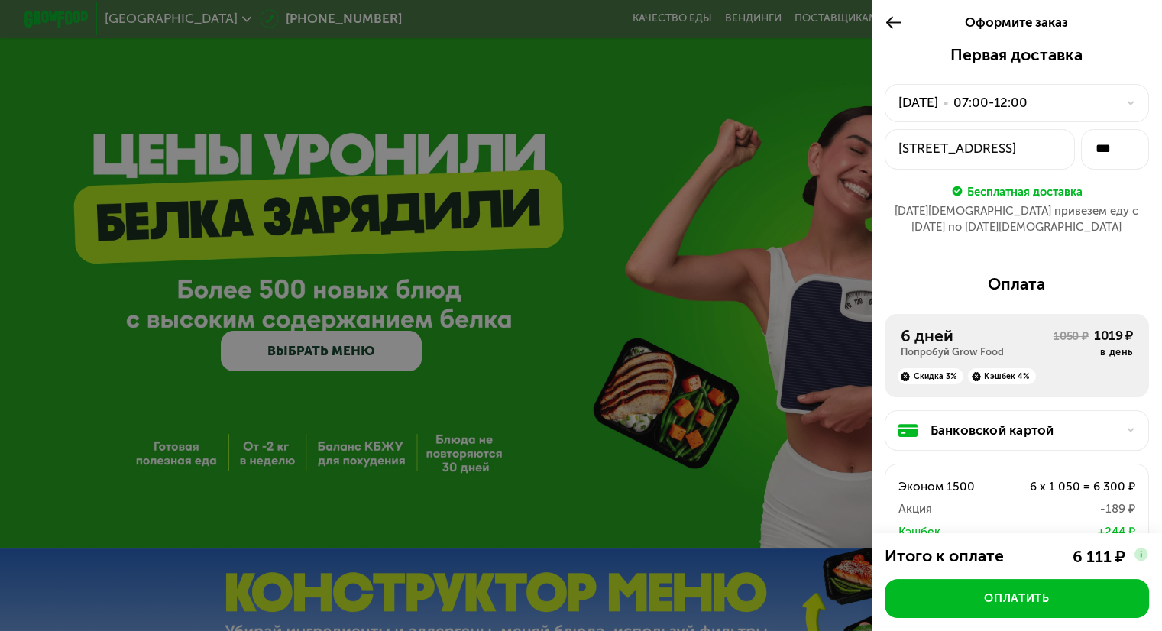
click at [891, 28] on icon at bounding box center [894, 22] width 18 height 19
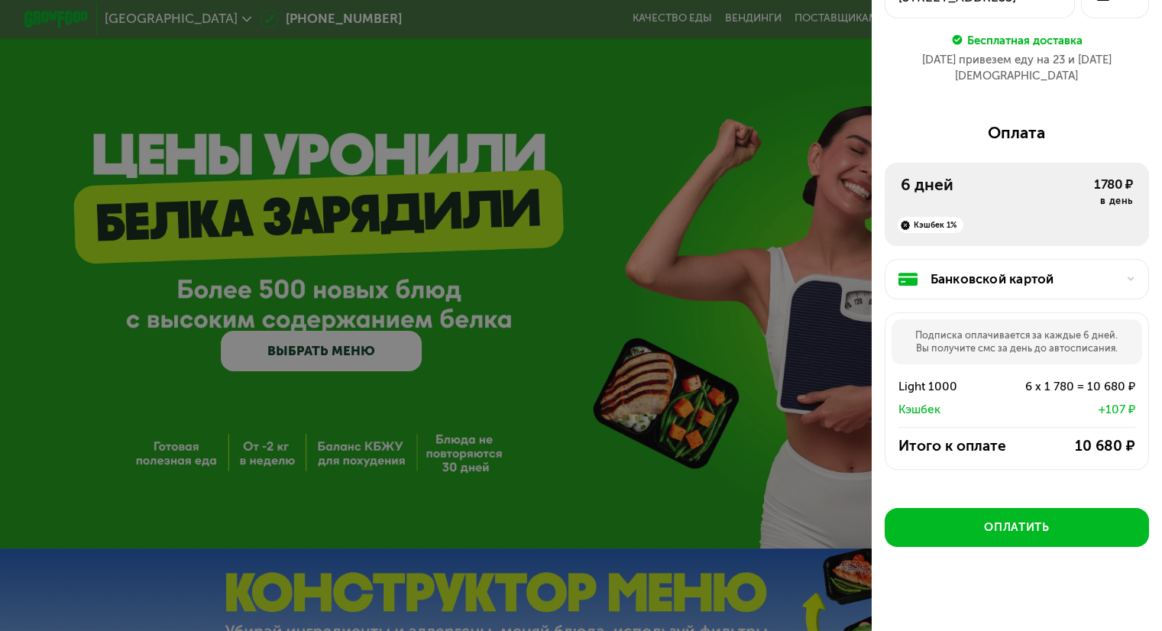
click at [707, 157] on div at bounding box center [581, 315] width 1162 height 631
click at [611, 160] on div at bounding box center [581, 315] width 1162 height 631
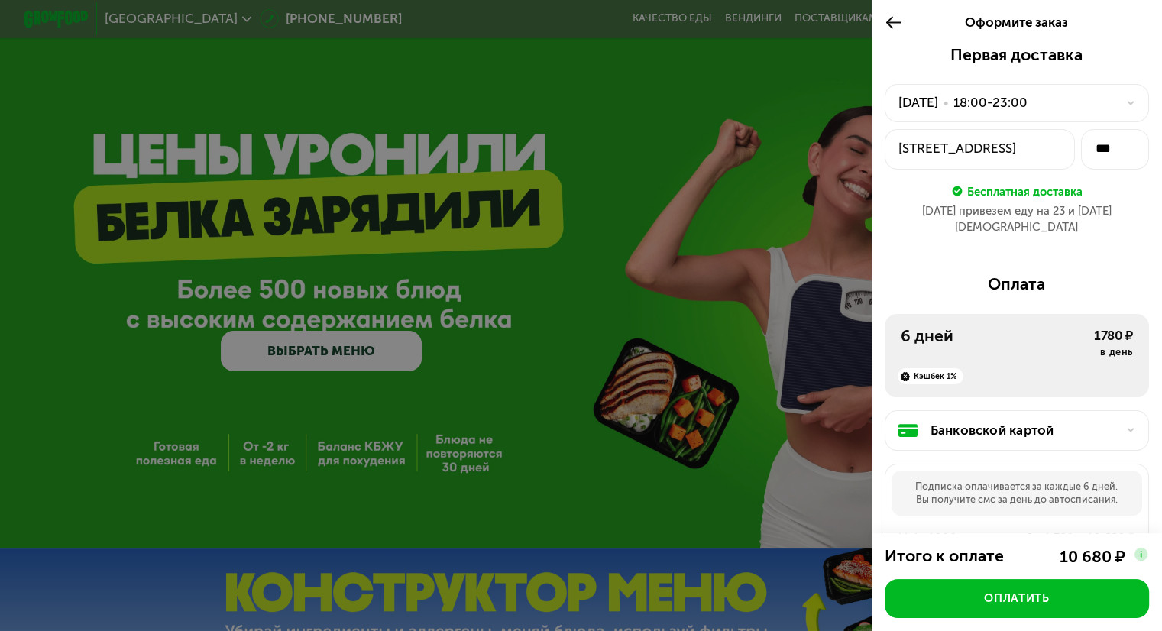
click at [890, 28] on icon at bounding box center [894, 22] width 18 height 19
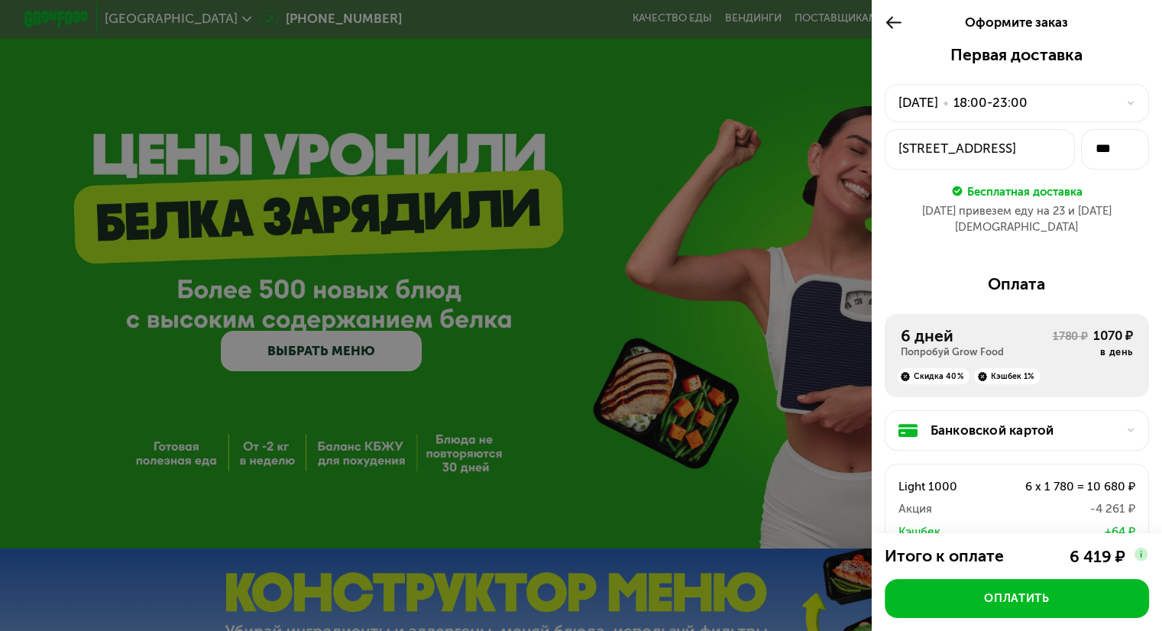
click at [886, 24] on icon at bounding box center [894, 22] width 18 height 19
